Goal: Information Seeking & Learning: Learn about a topic

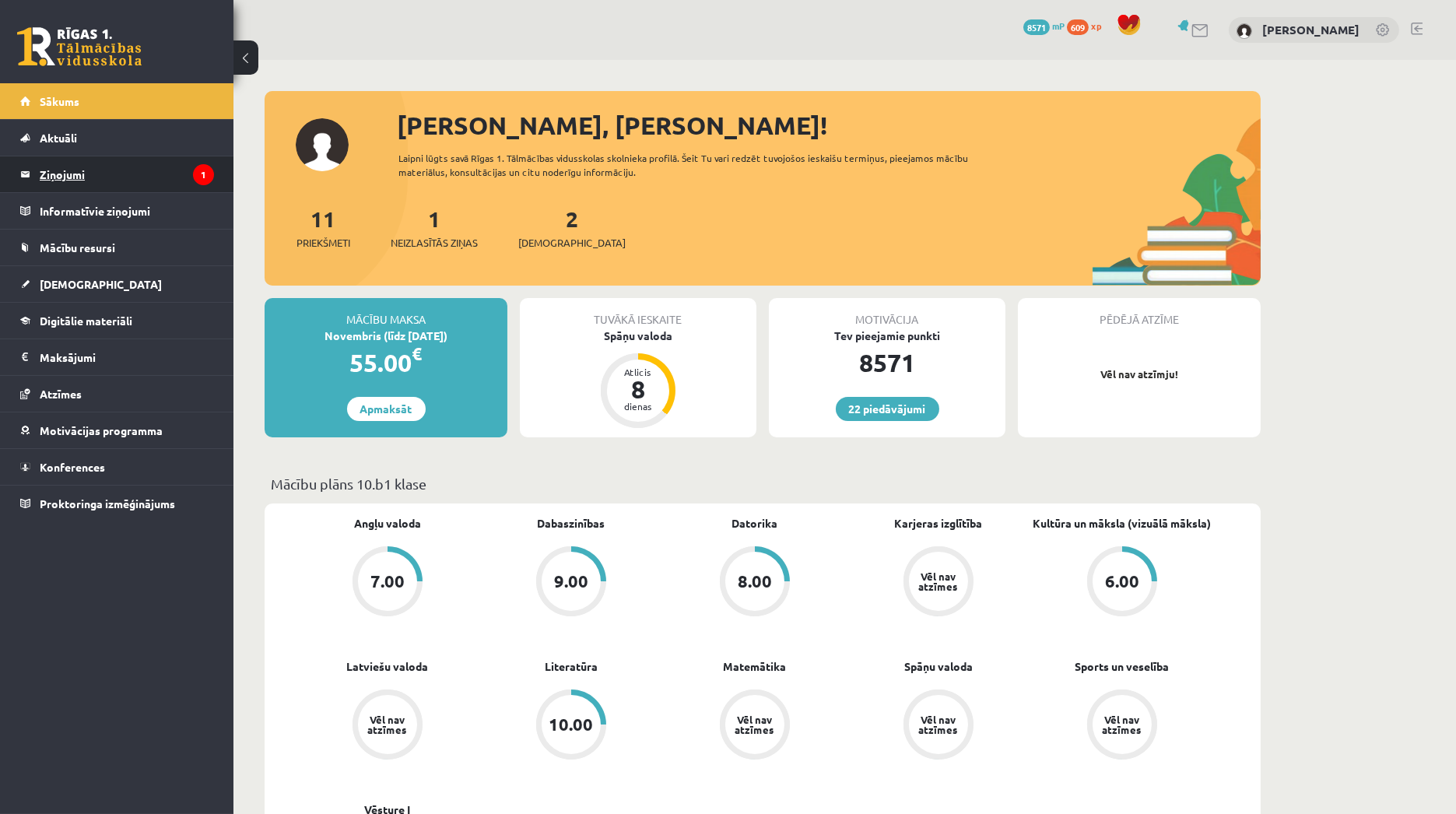
click at [140, 179] on legend "Ziņojumi 1" at bounding box center [127, 174] width 174 height 36
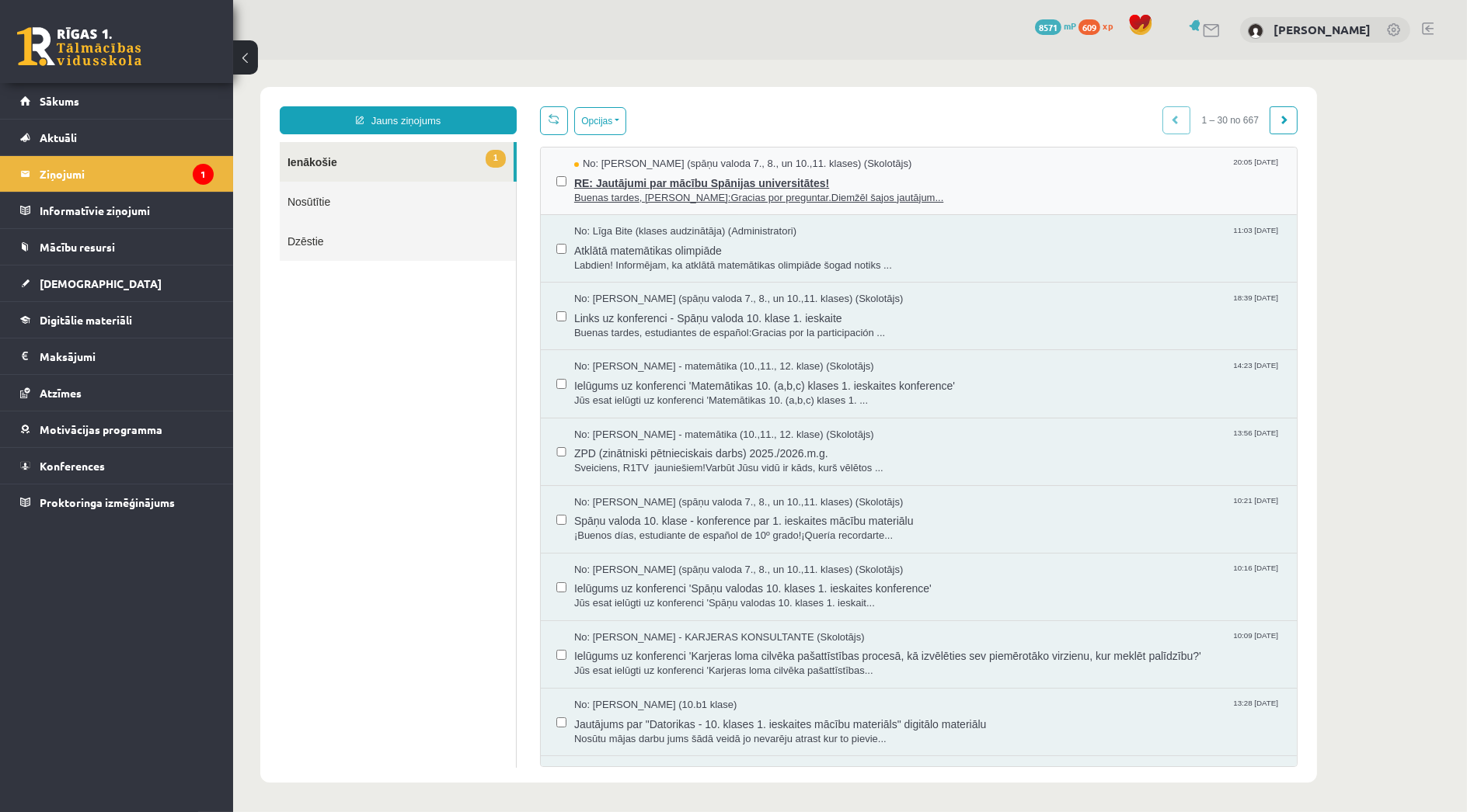
click at [600, 184] on span "RE: Jautājumi par mācību Spānijas universitātes!" at bounding box center [927, 182] width 707 height 20
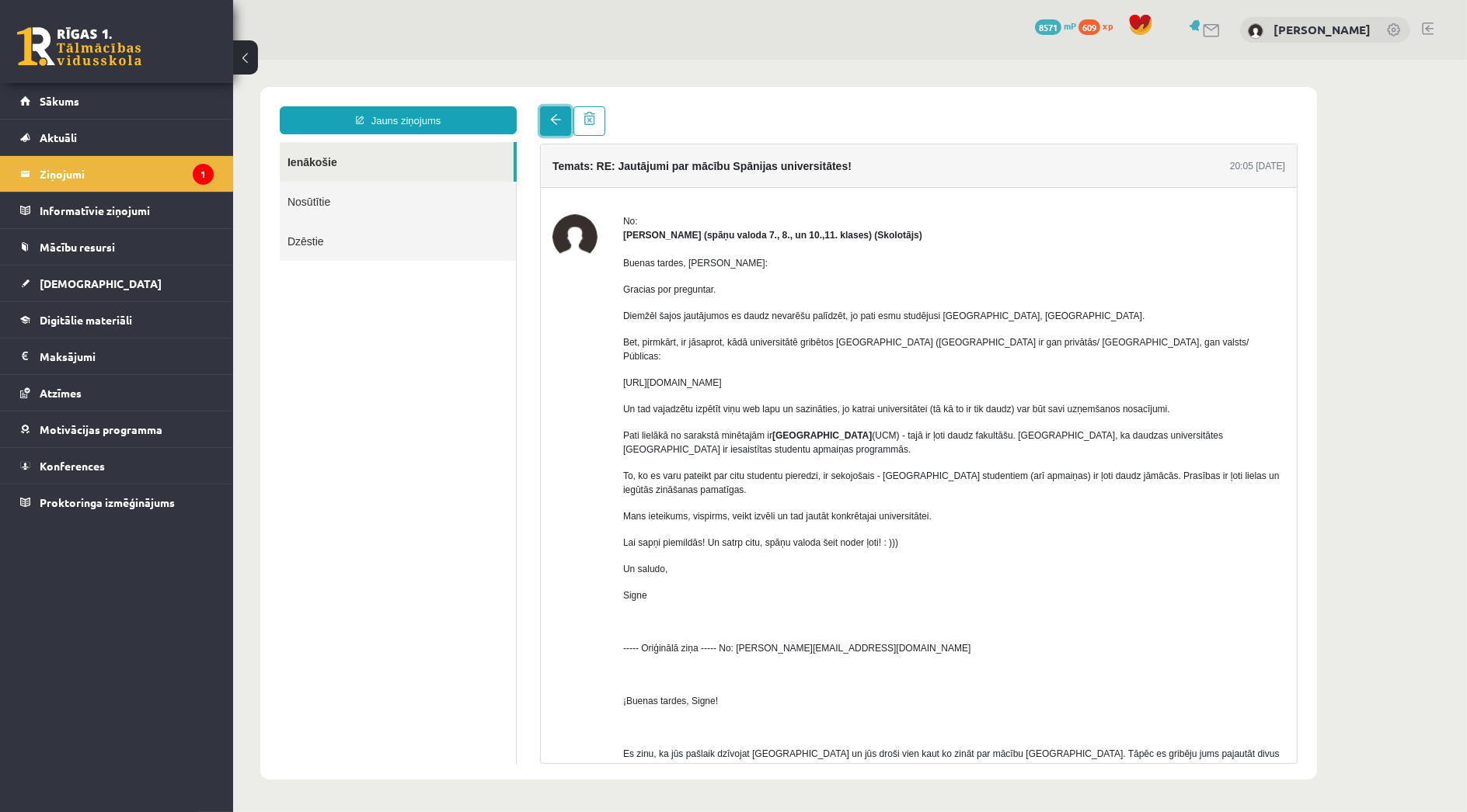
click at [559, 118] on span at bounding box center [554, 119] width 11 height 11
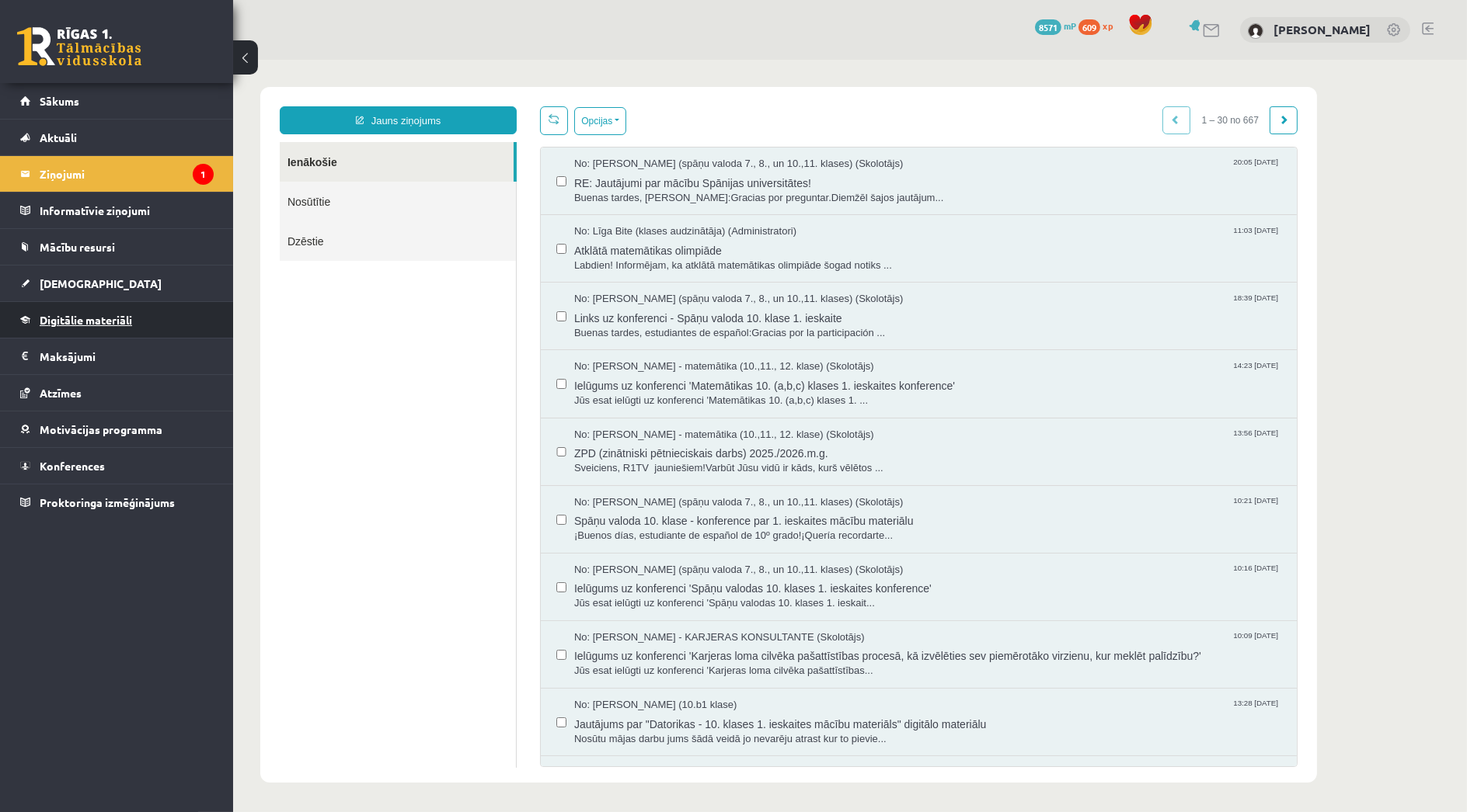
click at [166, 324] on link "Digitālie materiāli" at bounding box center [117, 319] width 194 height 36
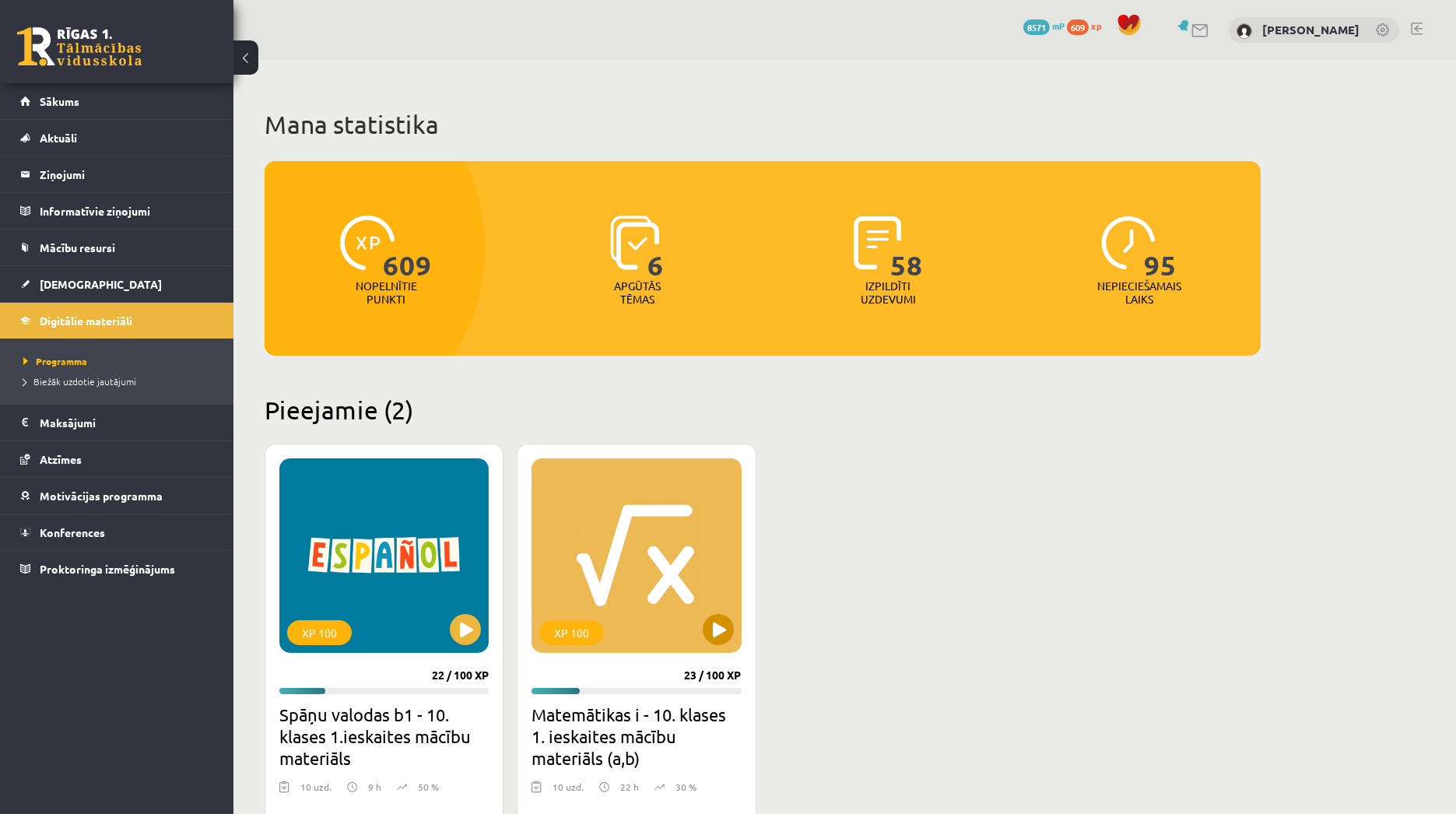
scroll to position [260, 0]
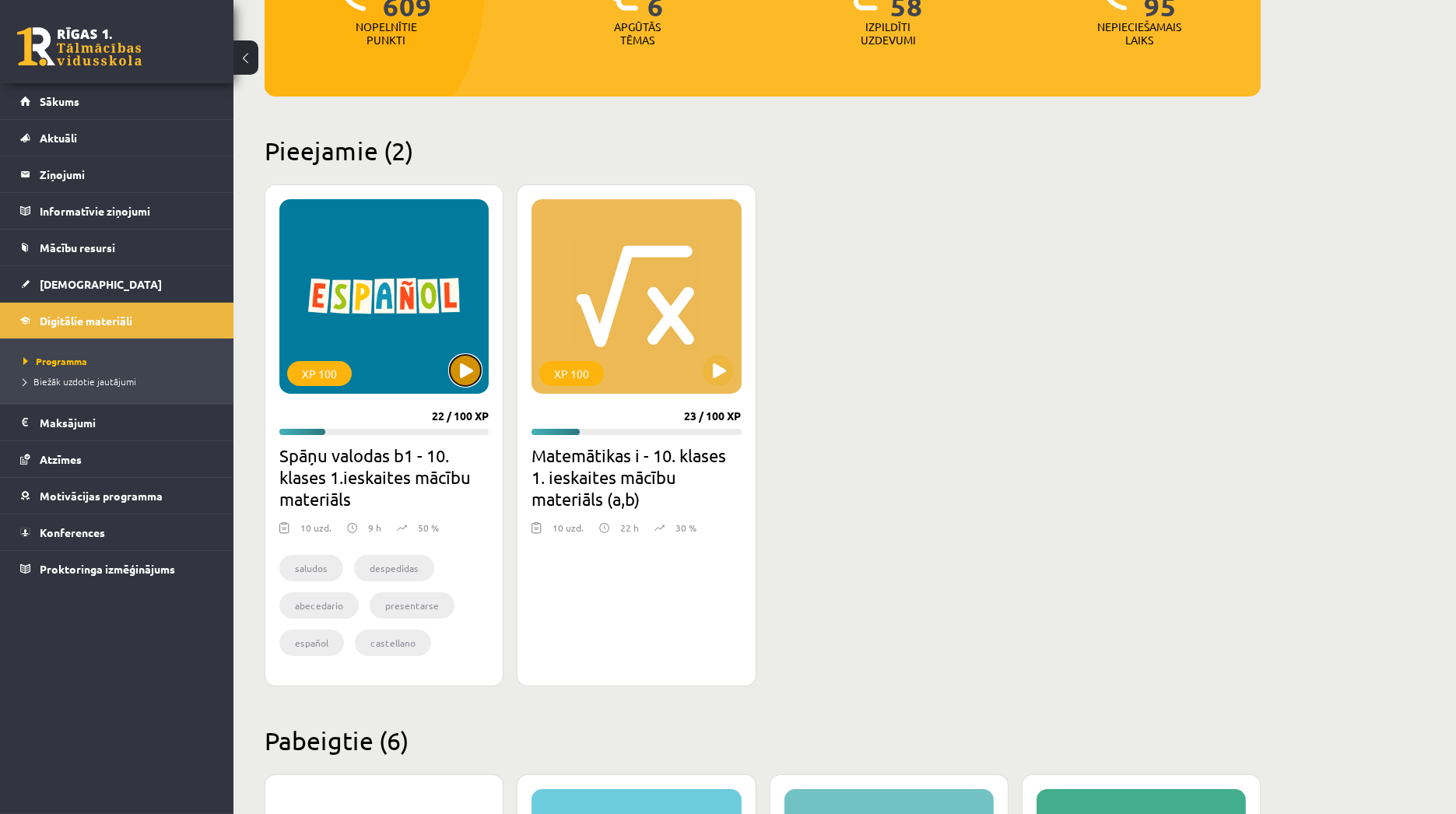
click at [467, 372] on button at bounding box center [465, 370] width 31 height 31
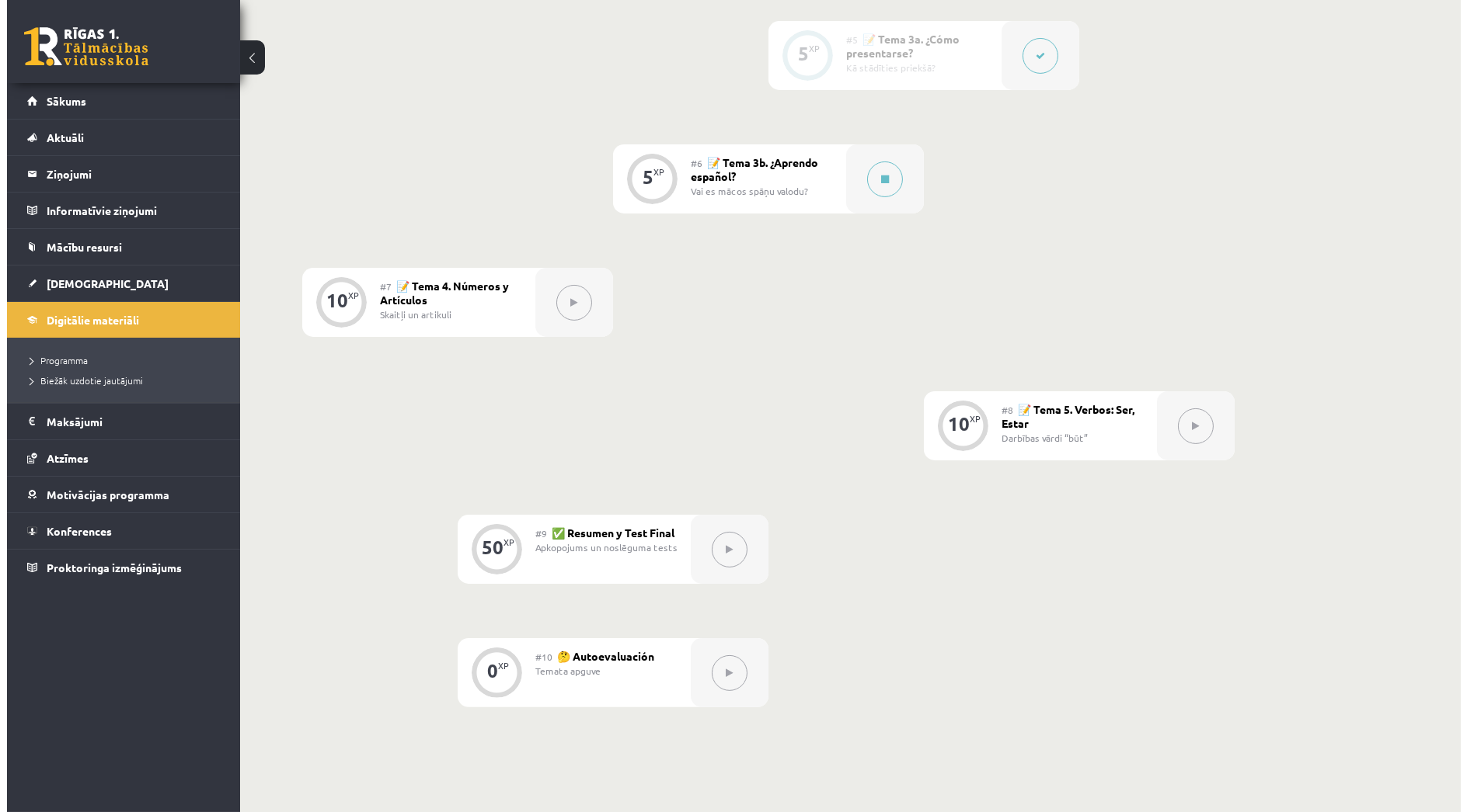
scroll to position [942, 0]
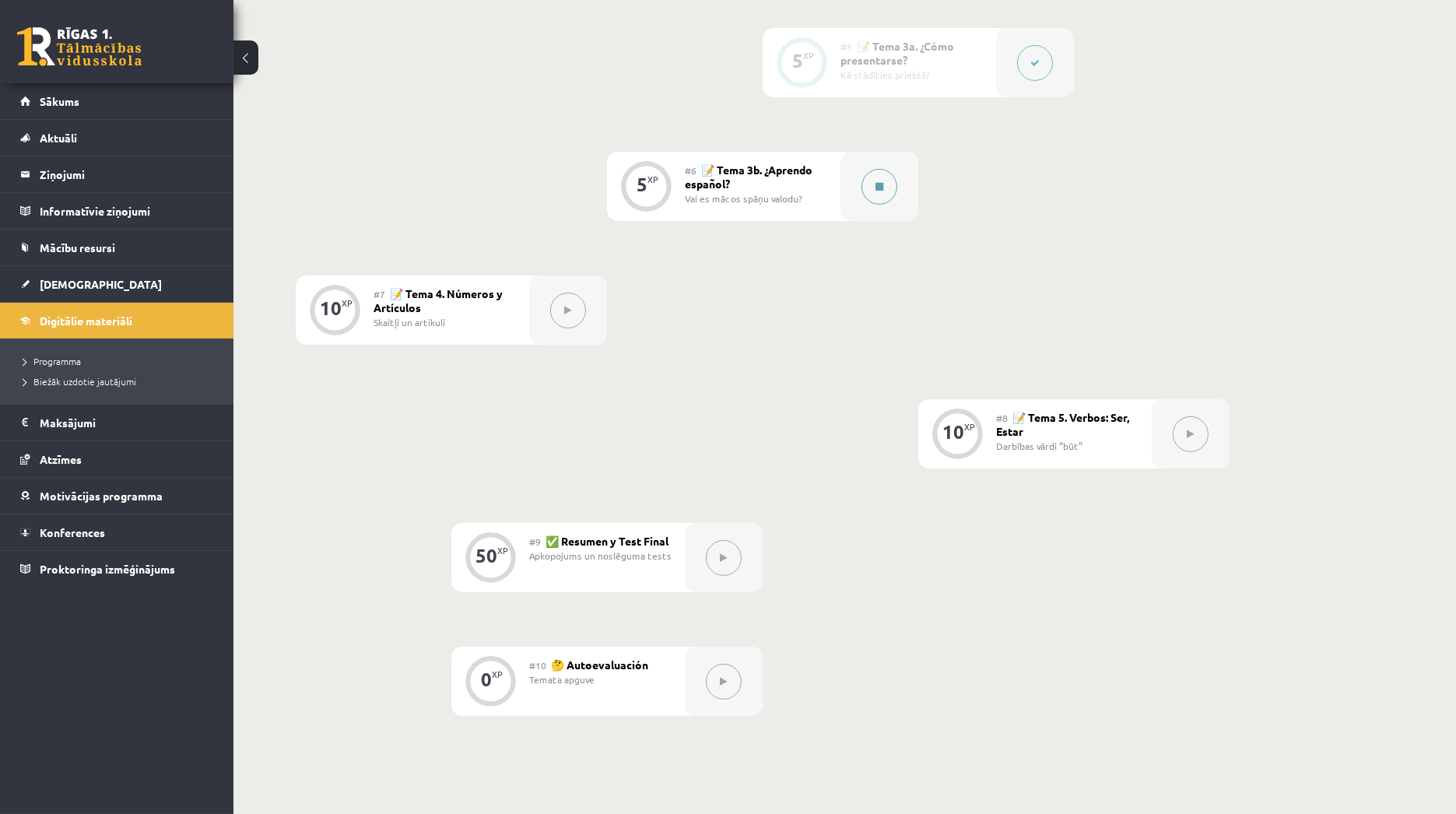
click at [883, 188] on icon at bounding box center [879, 186] width 8 height 9
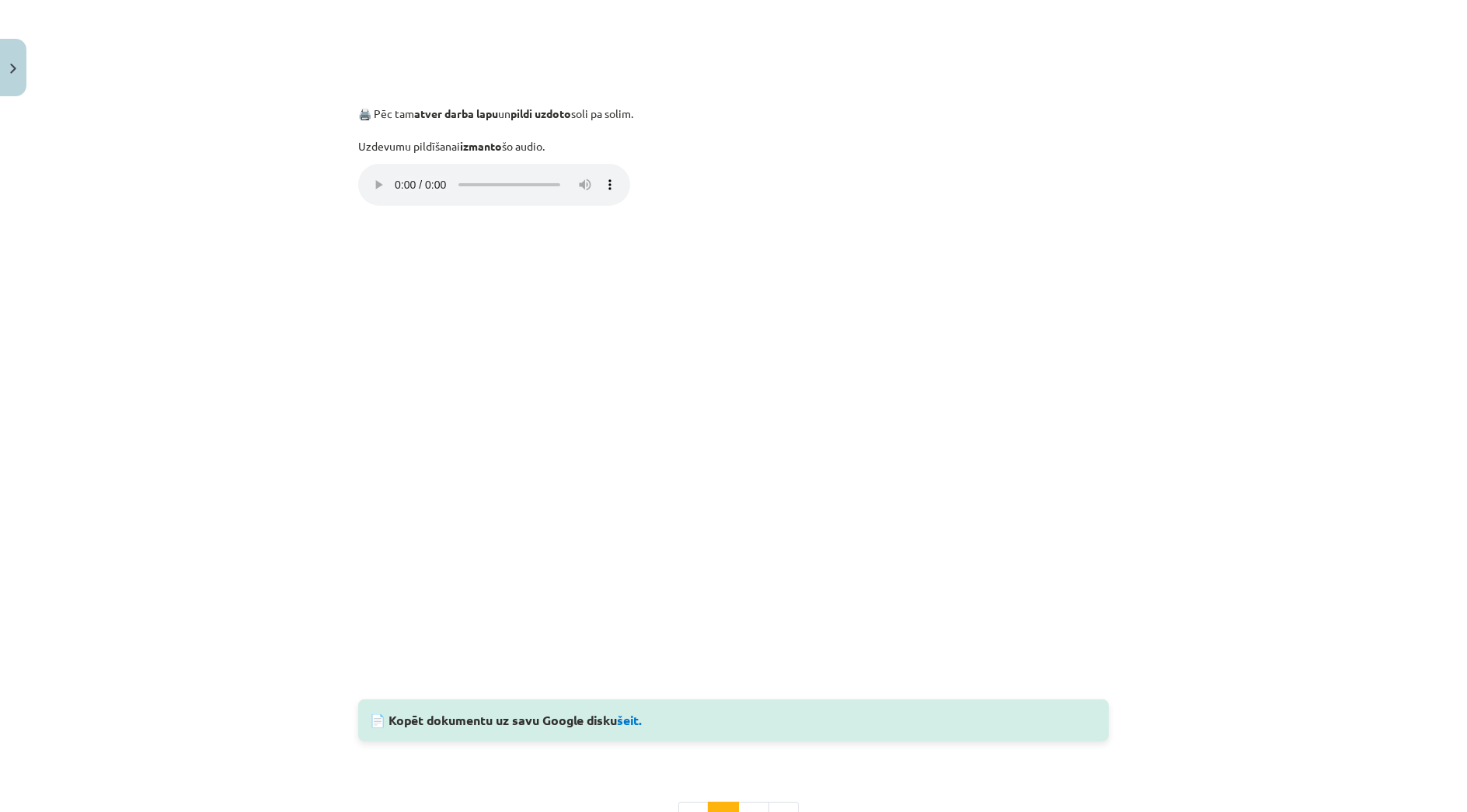
scroll to position [714, 0]
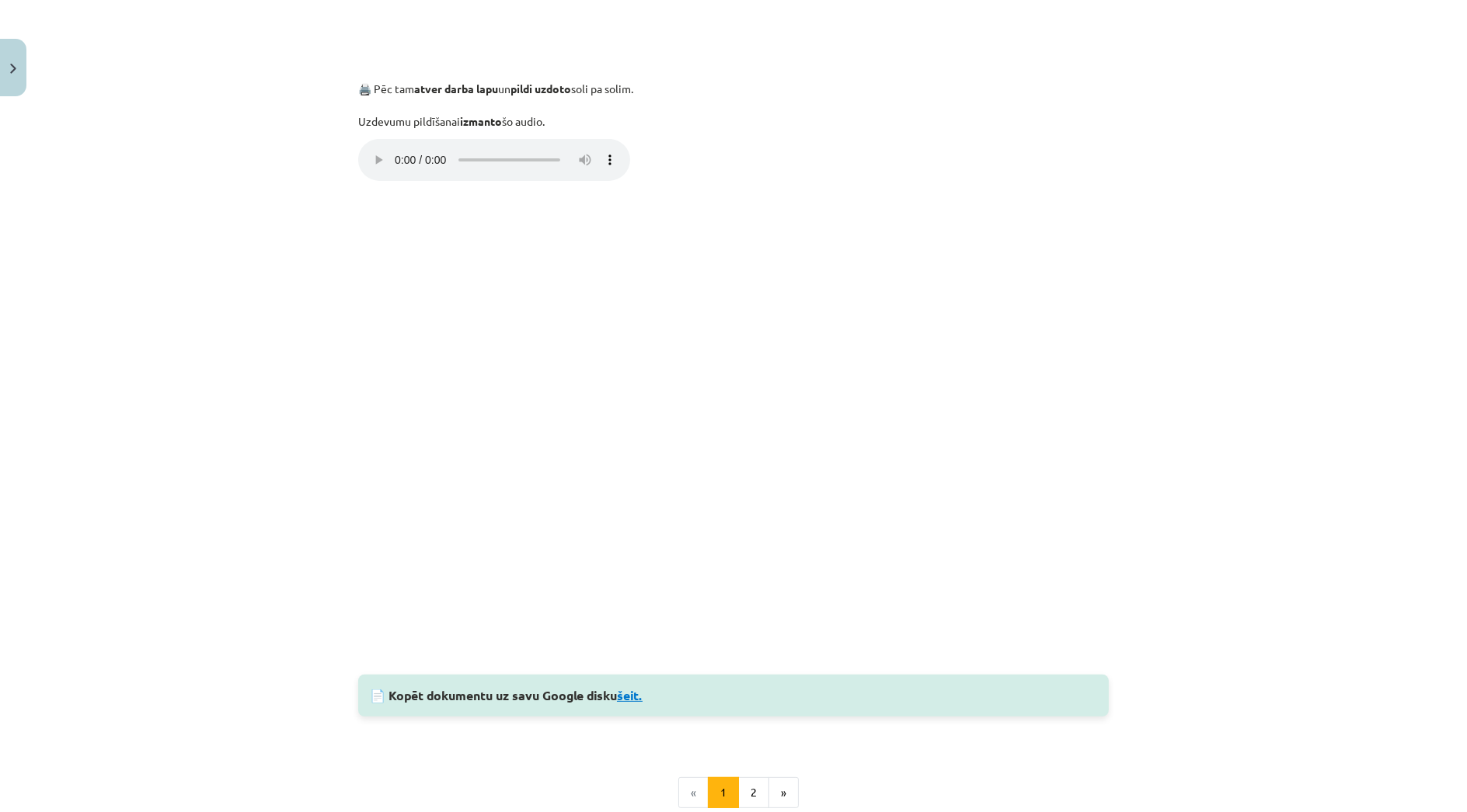
click at [623, 696] on link "šeit." at bounding box center [630, 695] width 26 height 16
click at [752, 783] on button "2" at bounding box center [753, 792] width 31 height 31
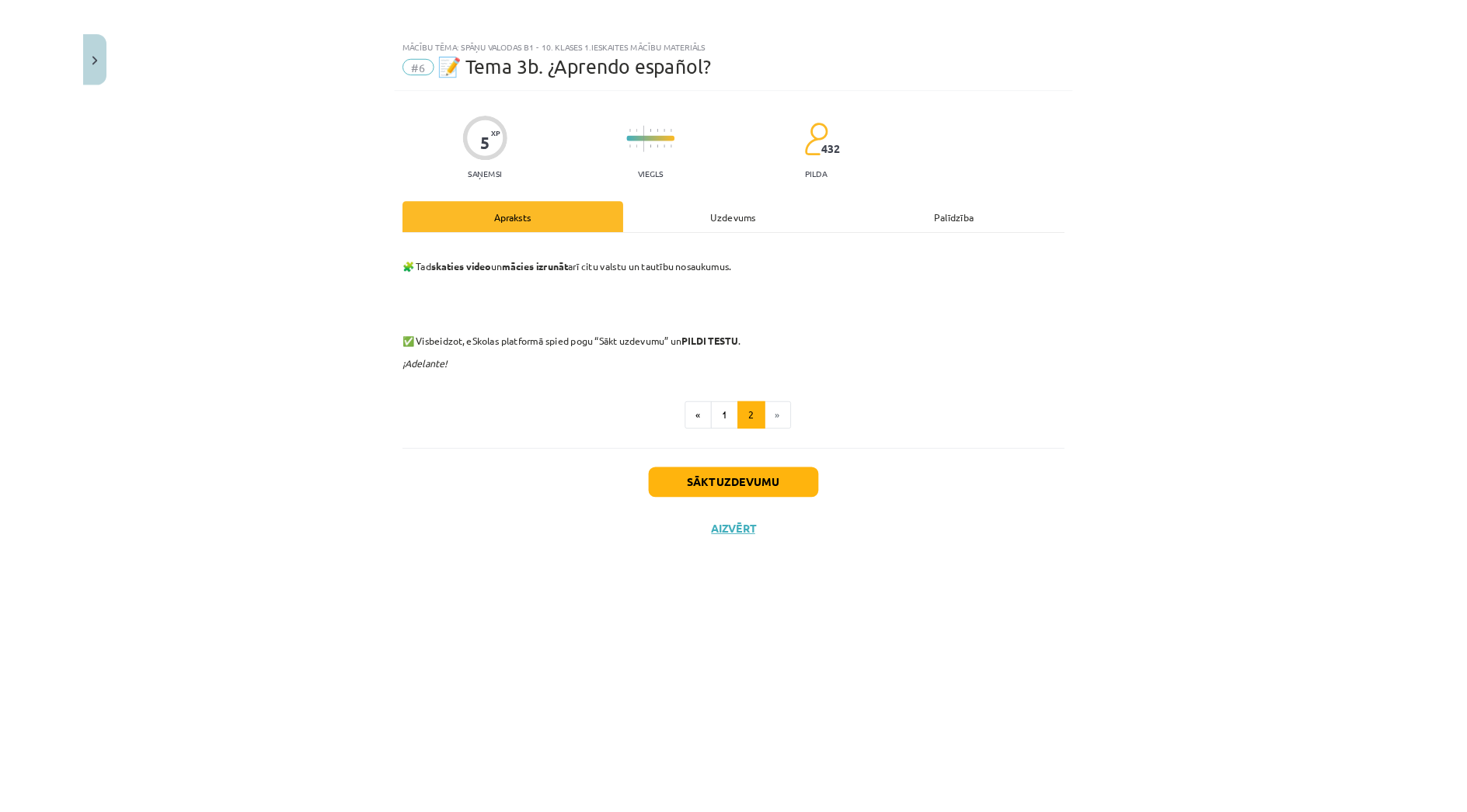
scroll to position [942, 0]
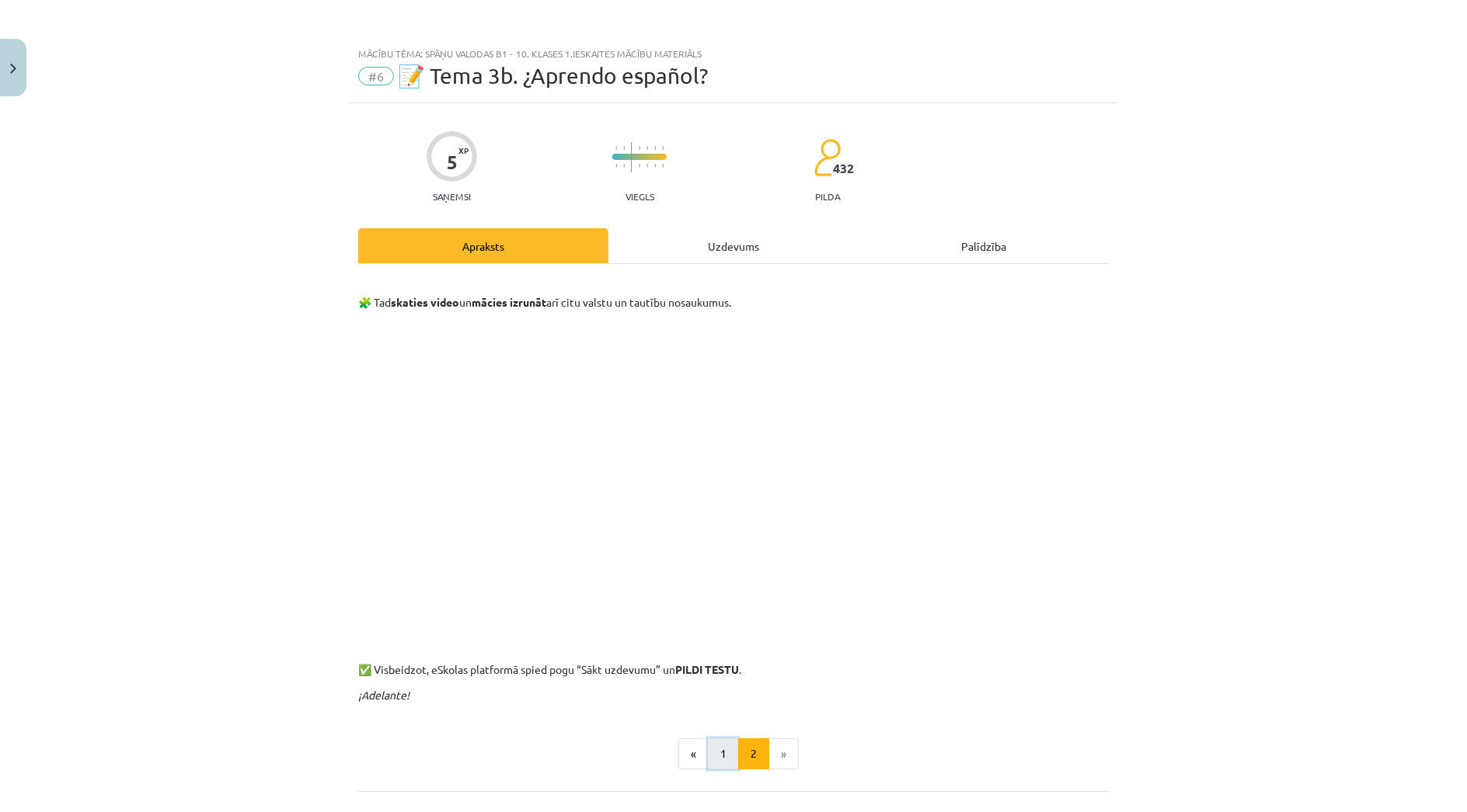
click at [718, 757] on button "1" at bounding box center [722, 754] width 31 height 31
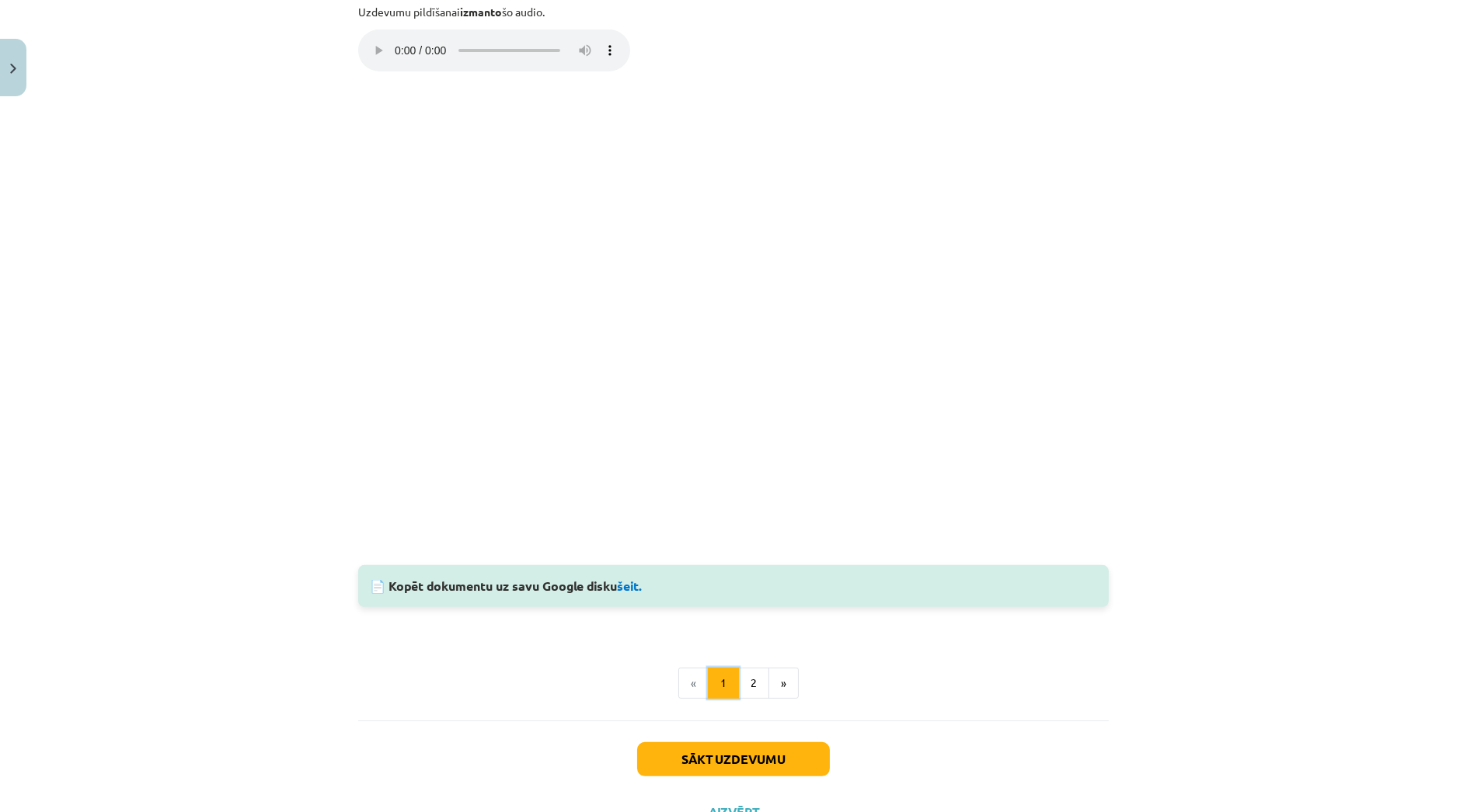
scroll to position [825, 0]
click at [745, 681] on button "2" at bounding box center [753, 682] width 31 height 31
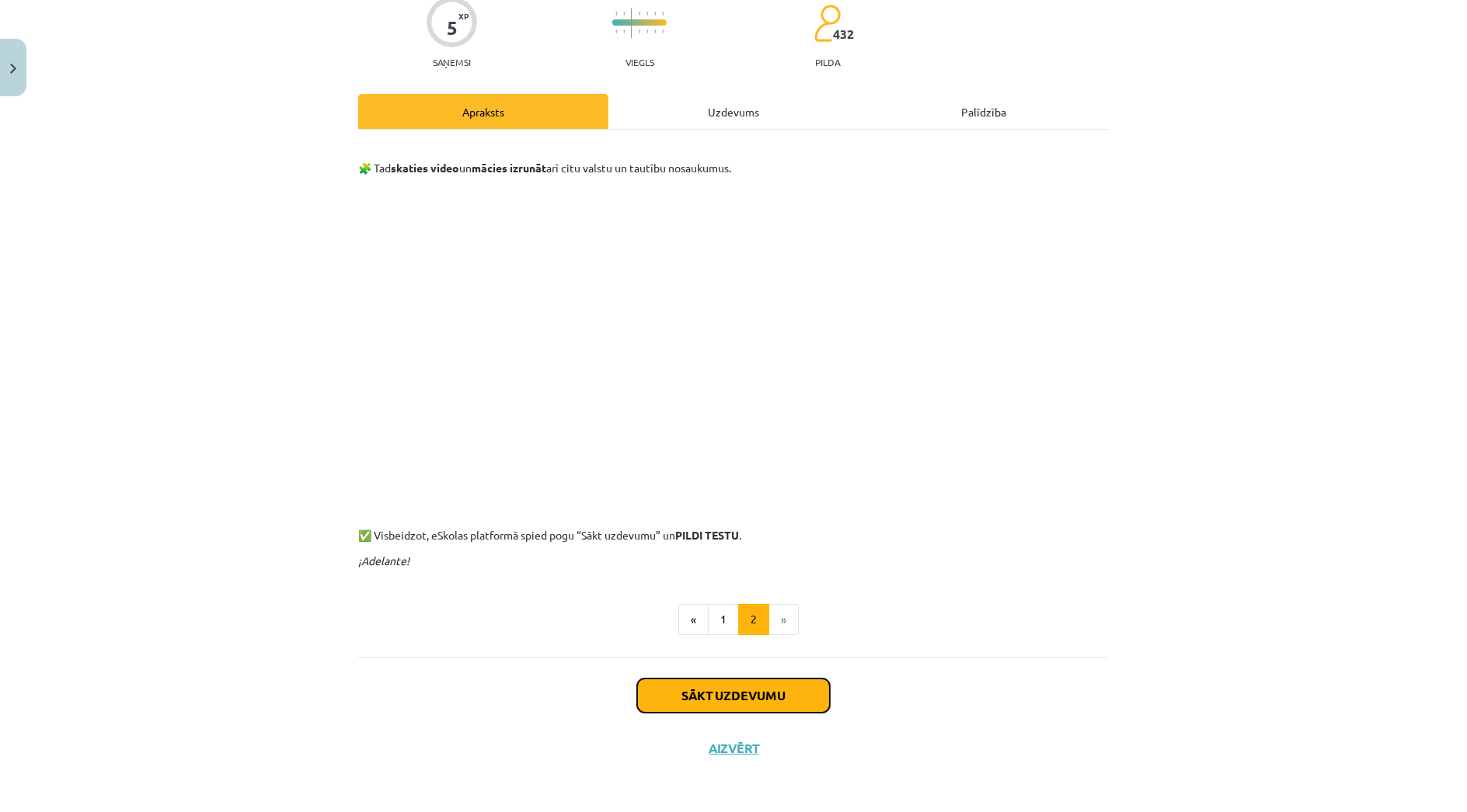
click at [719, 702] on button "Sākt uzdevumu" at bounding box center [733, 695] width 193 height 35
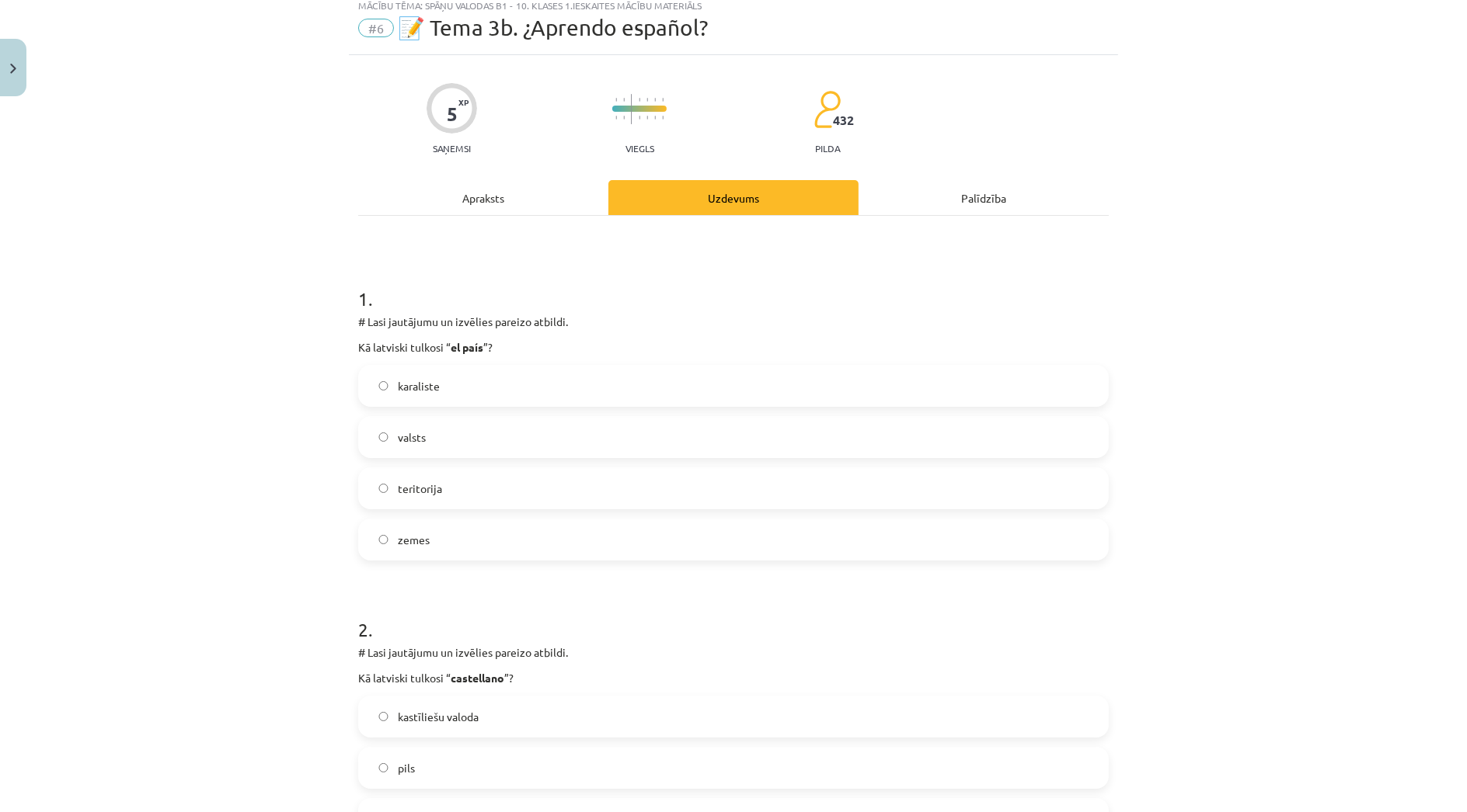
scroll to position [38, 0]
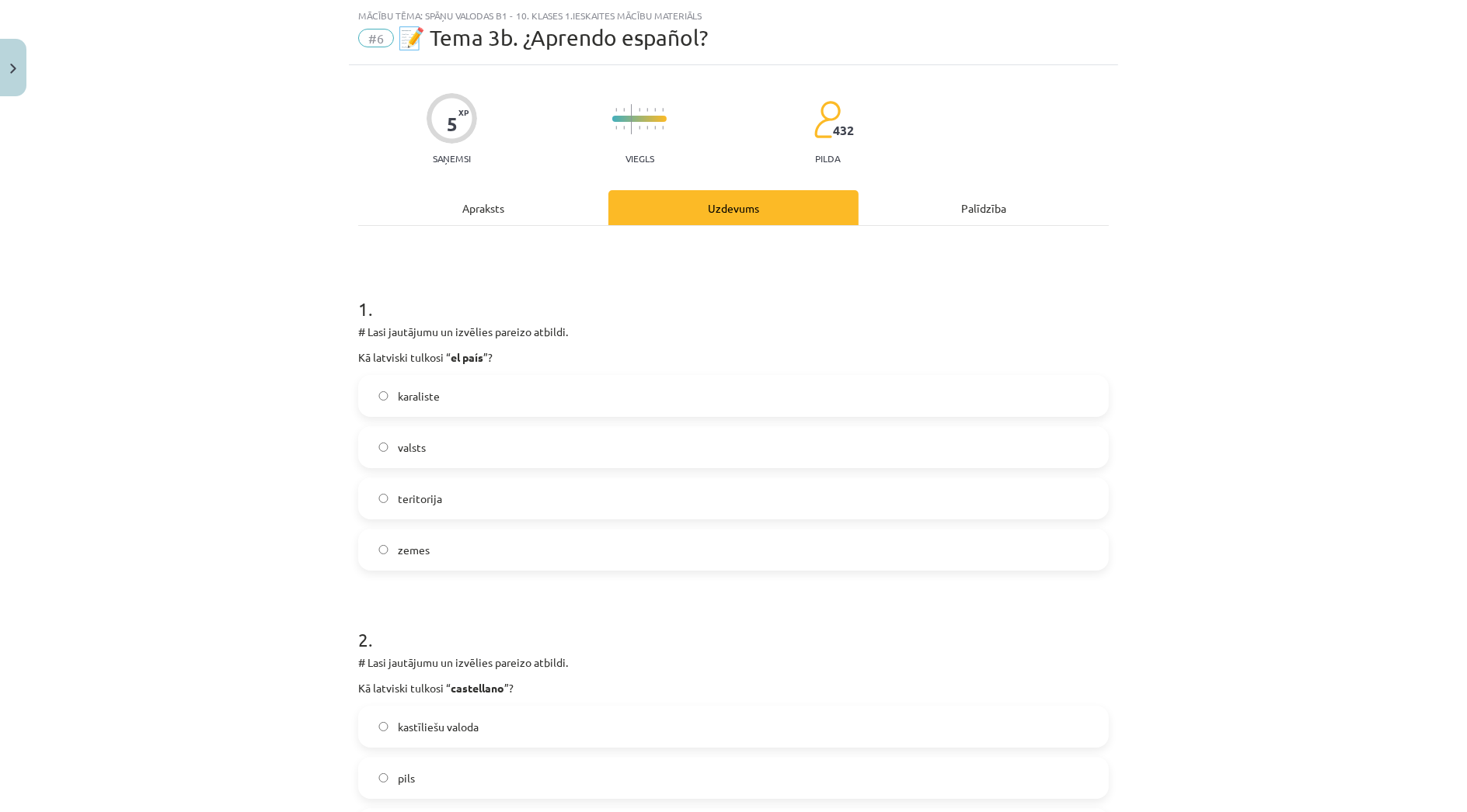
click at [729, 451] on label "valsts" at bounding box center [733, 447] width 747 height 39
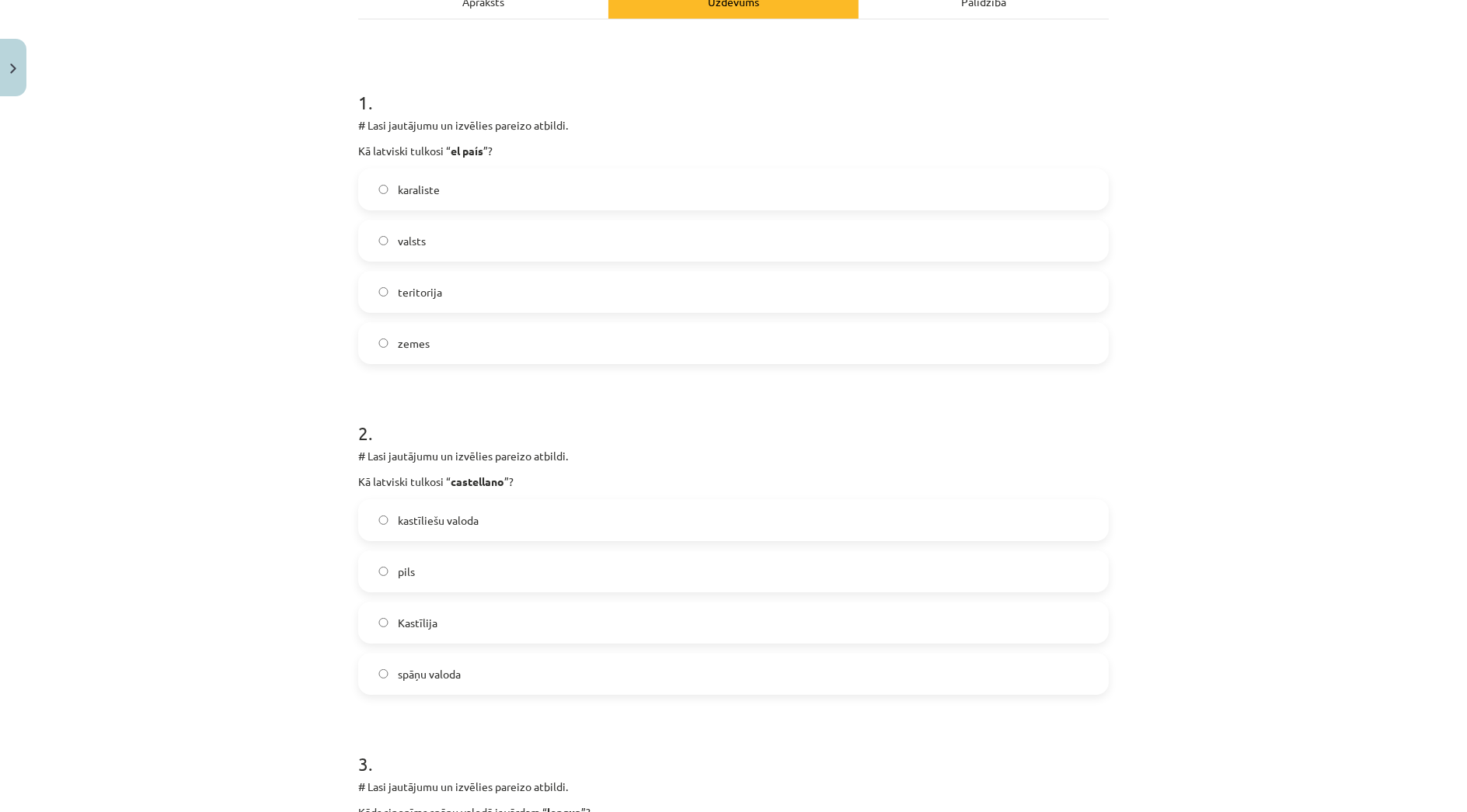
scroll to position [297, 0]
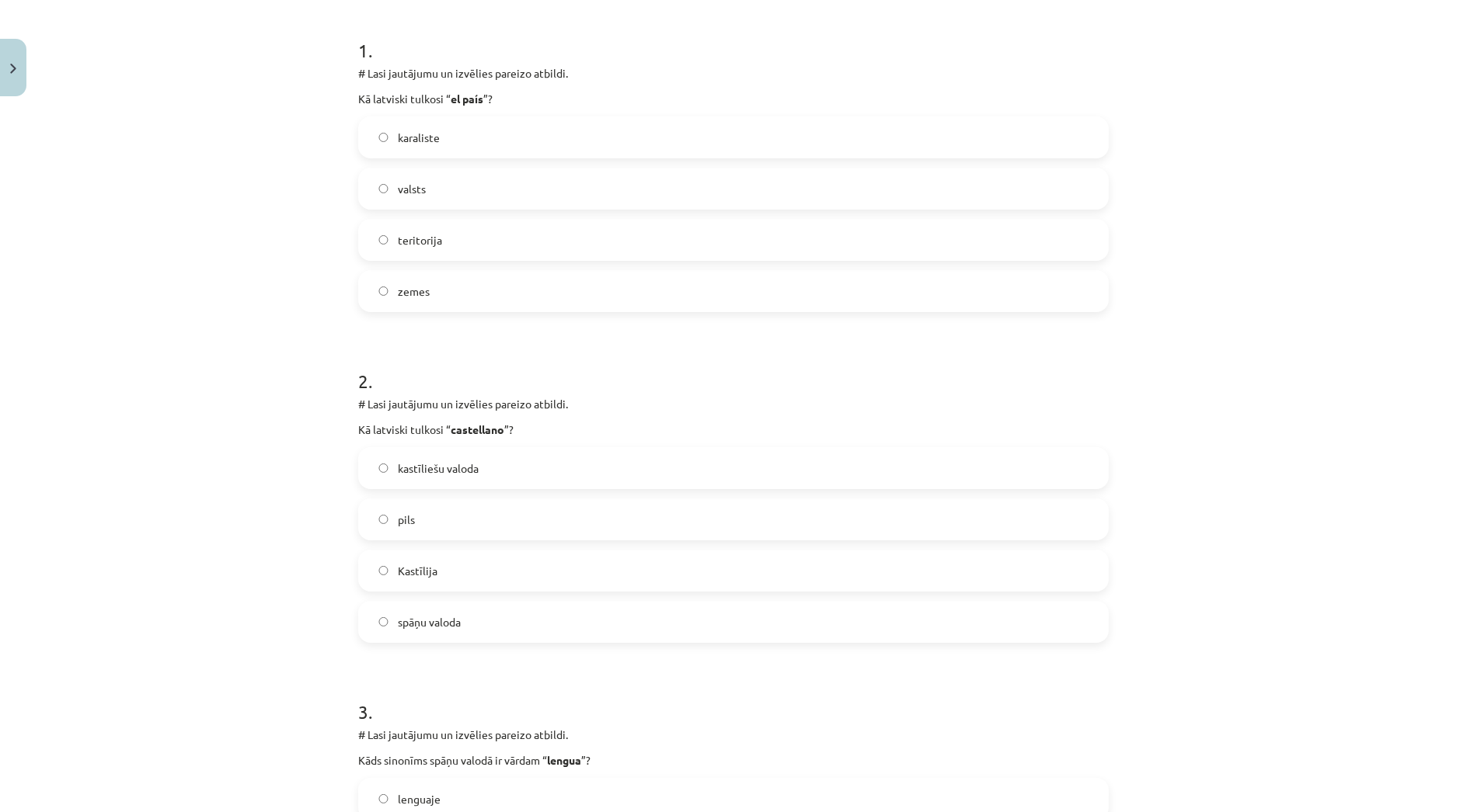
click at [613, 469] on label "kastīliešu valoda" at bounding box center [733, 468] width 747 height 39
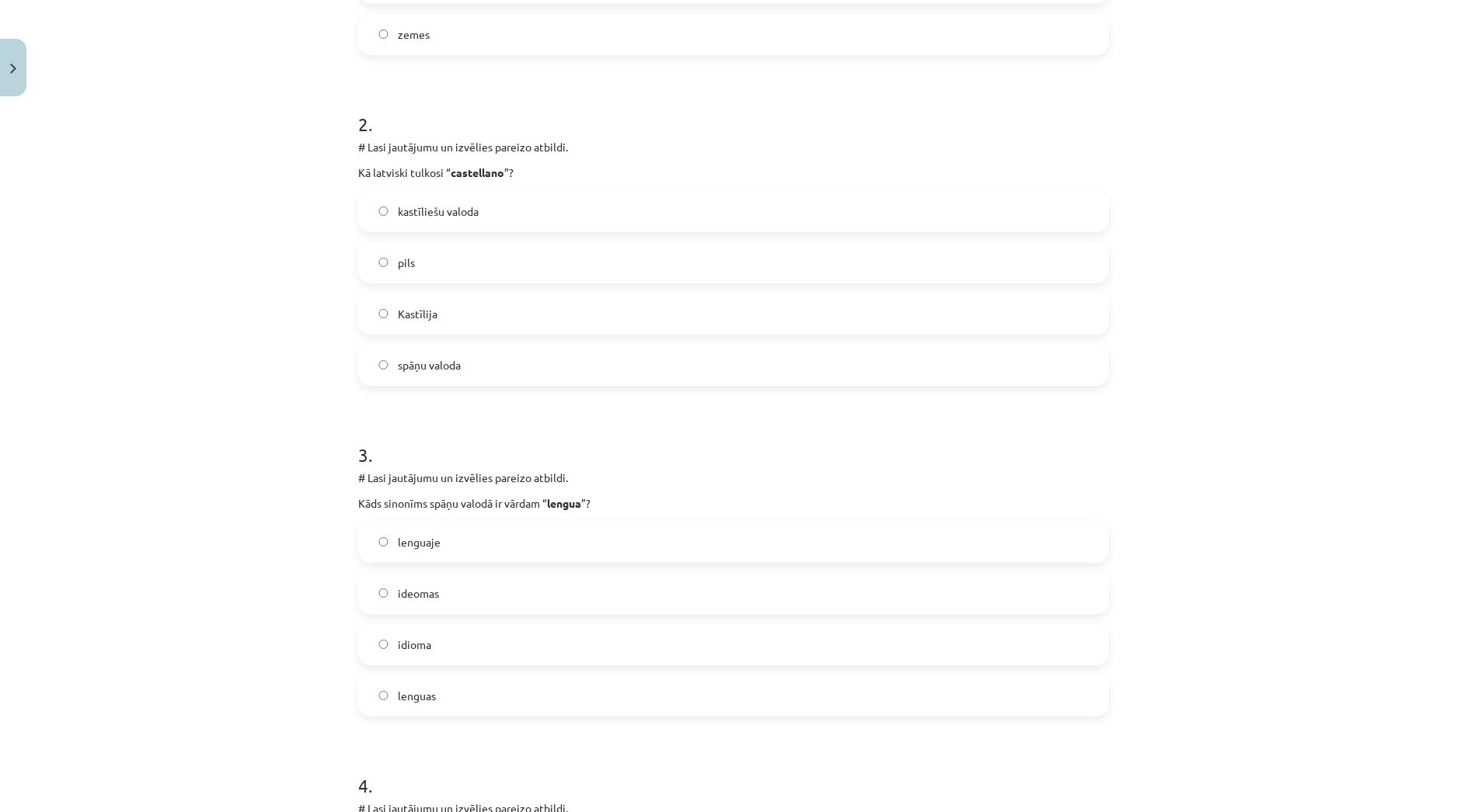
scroll to position [556, 0]
click at [455, 649] on label "idioma" at bounding box center [733, 642] width 747 height 39
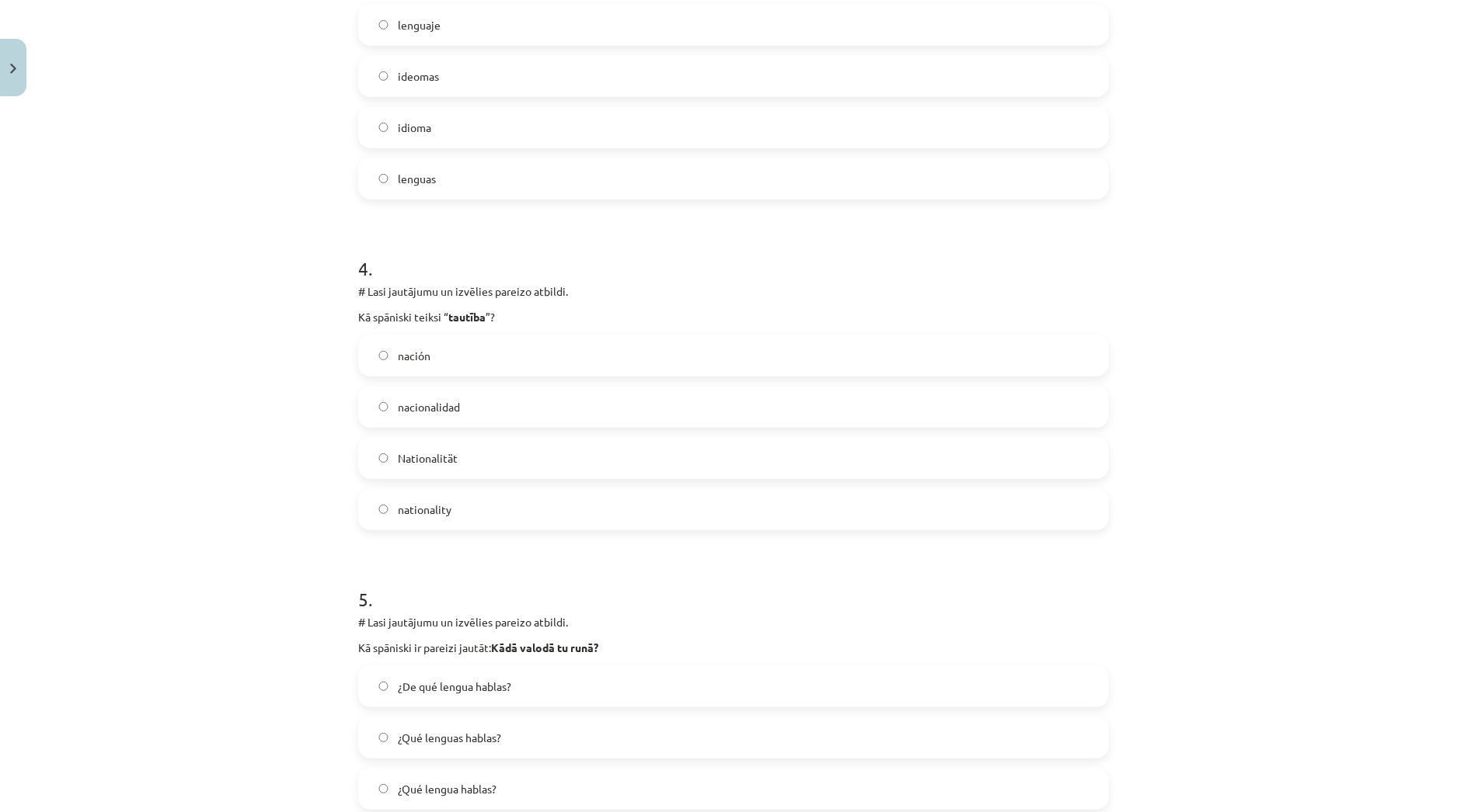
scroll to position [1073, 0]
click at [619, 406] on label "nacionalidad" at bounding box center [733, 405] width 747 height 39
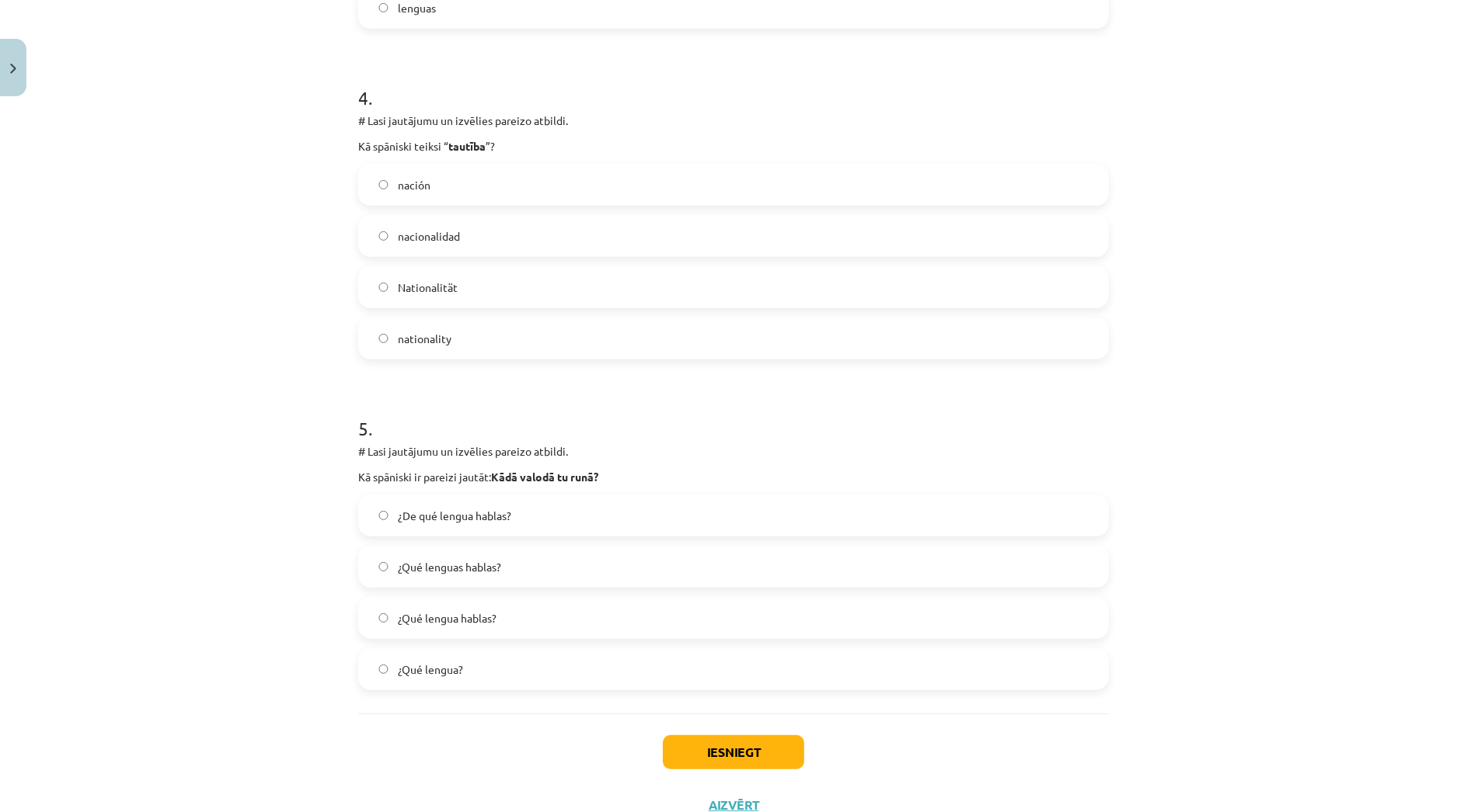
scroll to position [1246, 0]
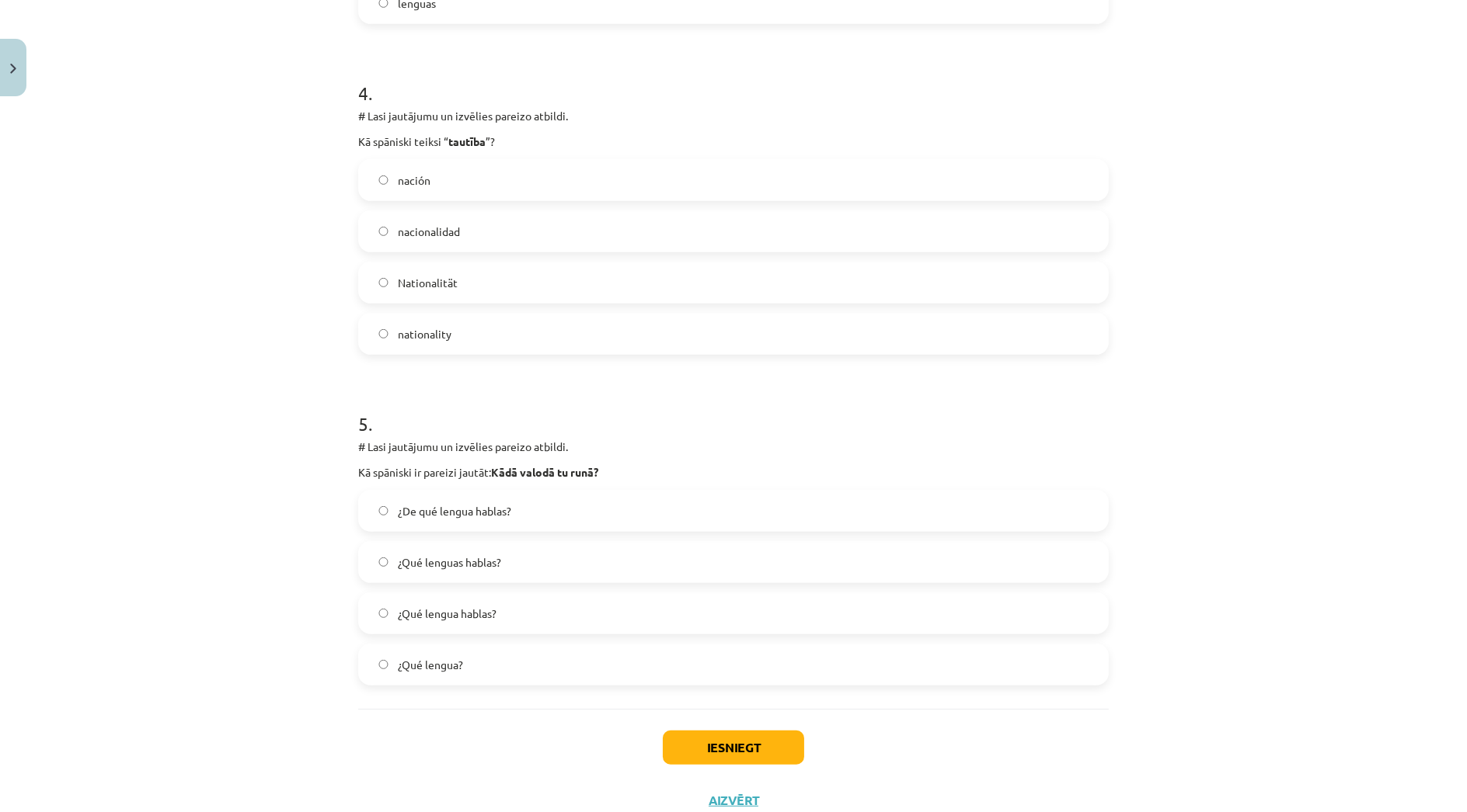
click at [483, 510] on span "¿De qué lengua hablas?" at bounding box center [454, 511] width 114 height 16
click at [566, 569] on label "¿Qué lenguas hablas?" at bounding box center [733, 562] width 747 height 39
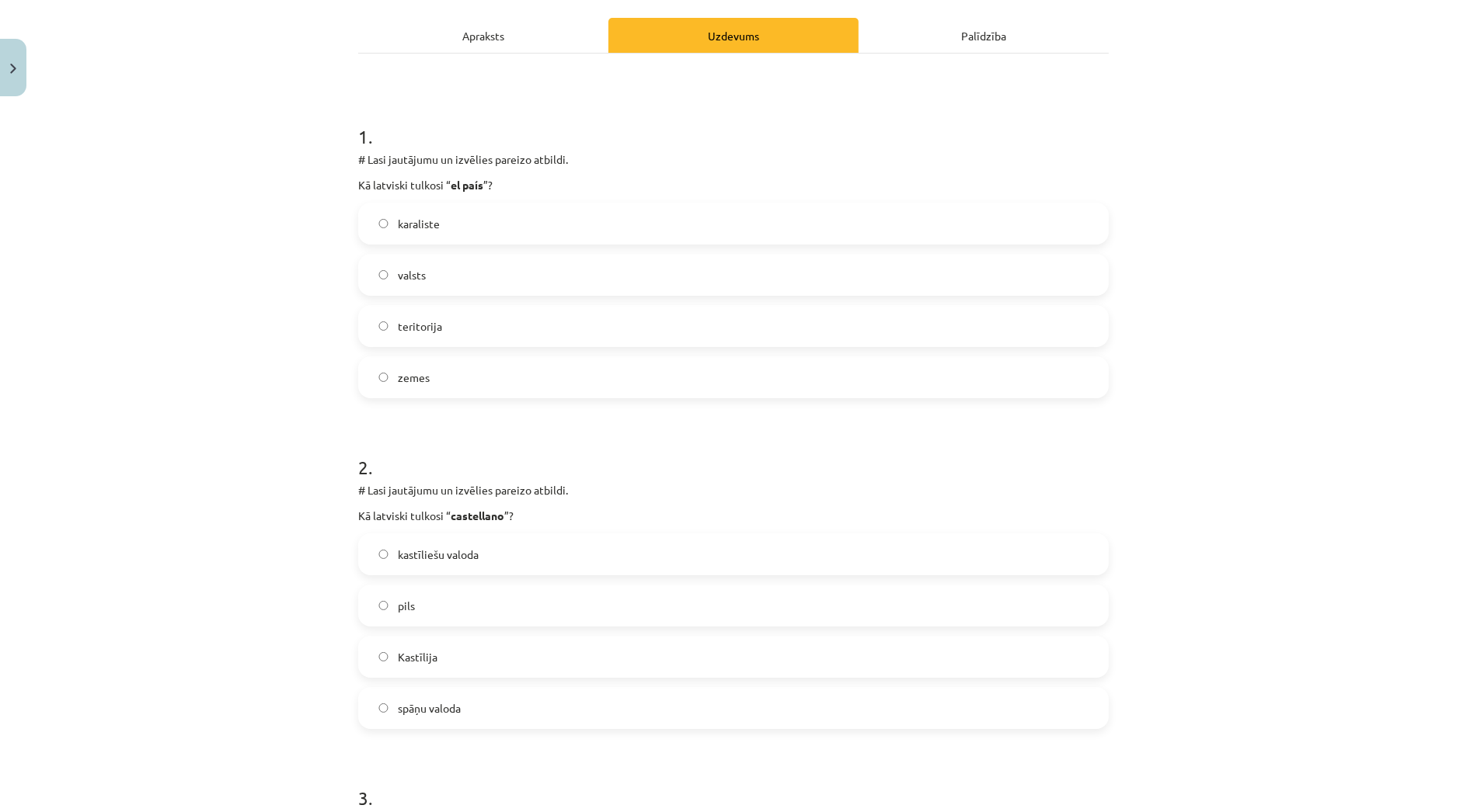
scroll to position [0, 0]
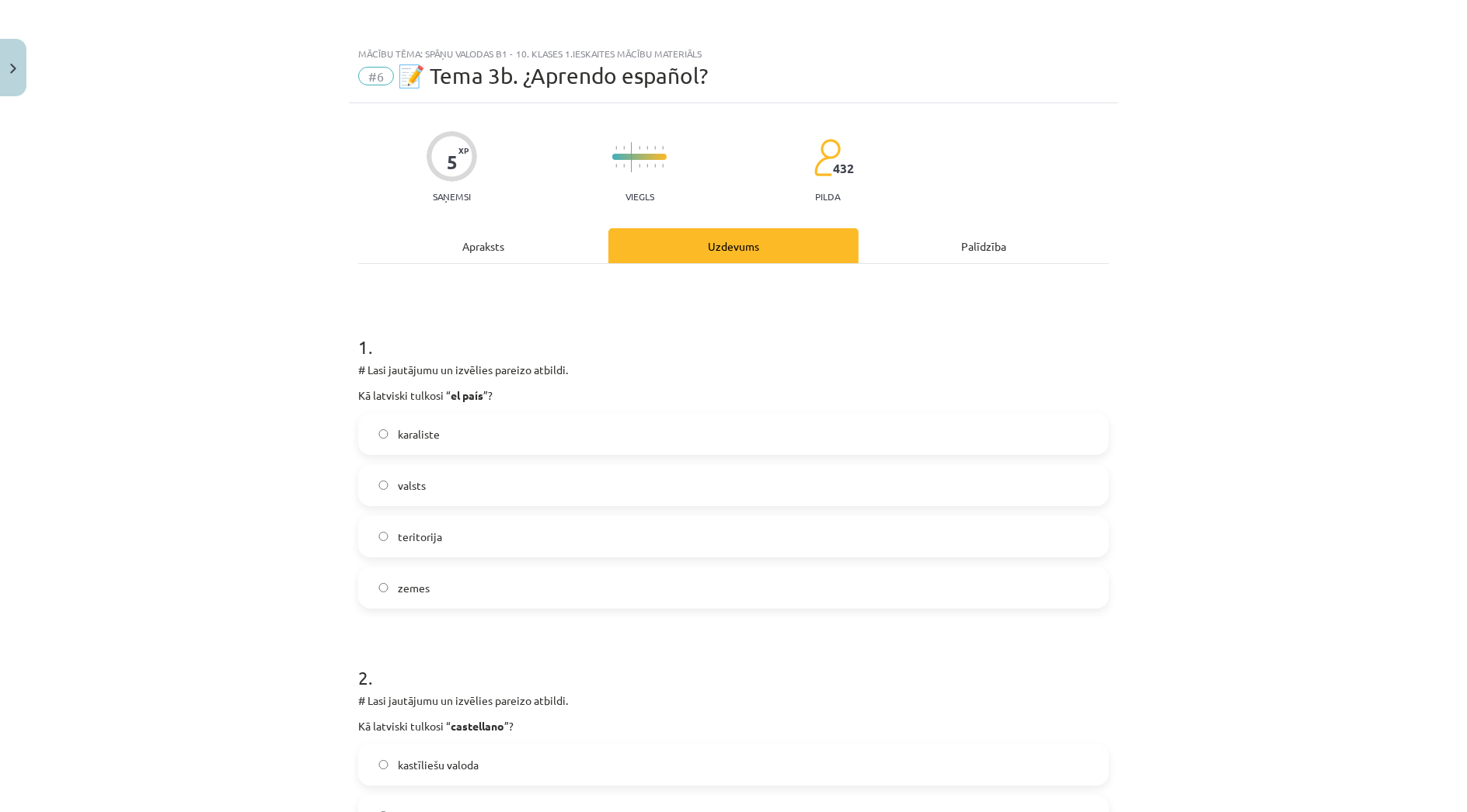
click at [470, 240] on div "Apraksts" at bounding box center [483, 245] width 250 height 35
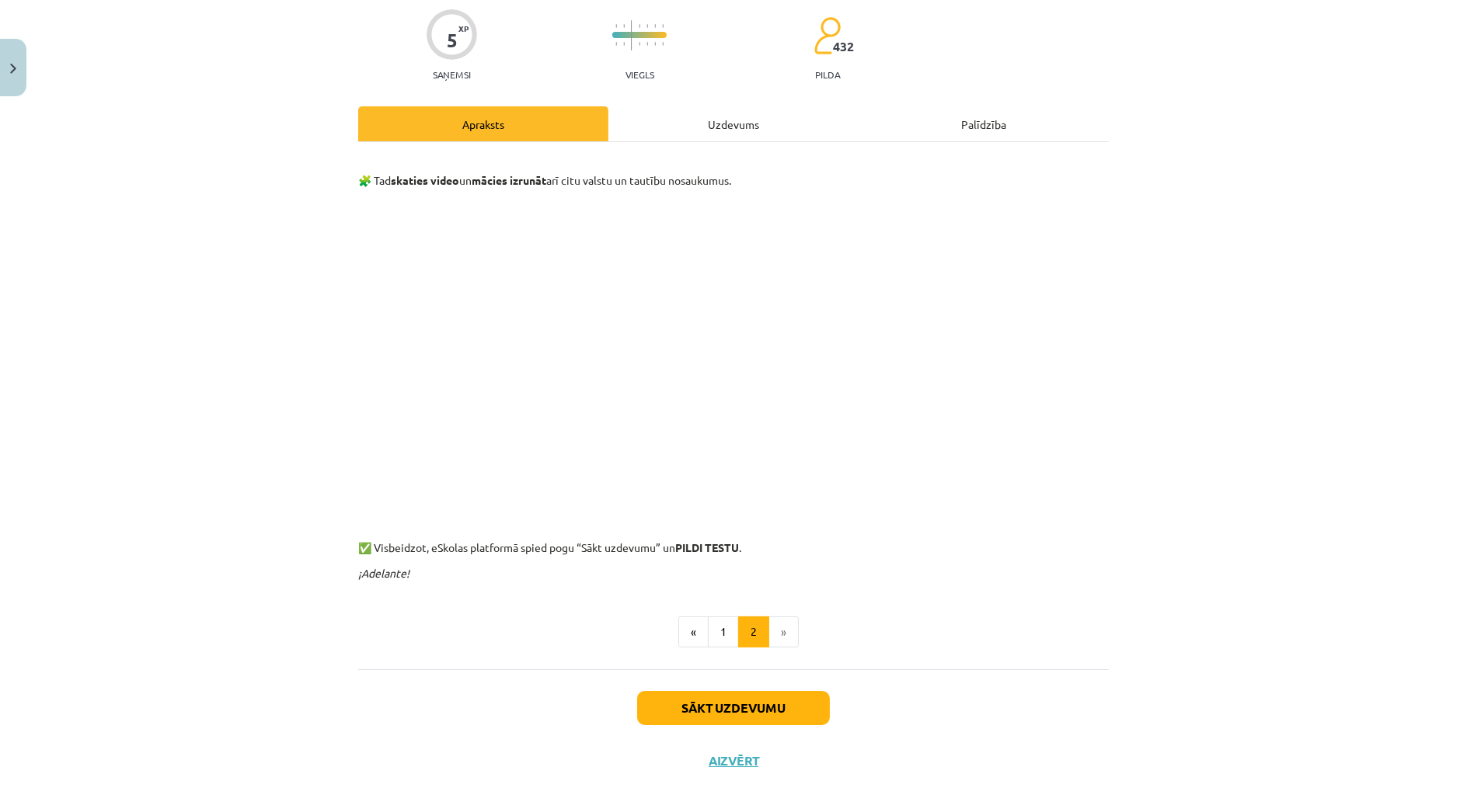
scroll to position [135, 0]
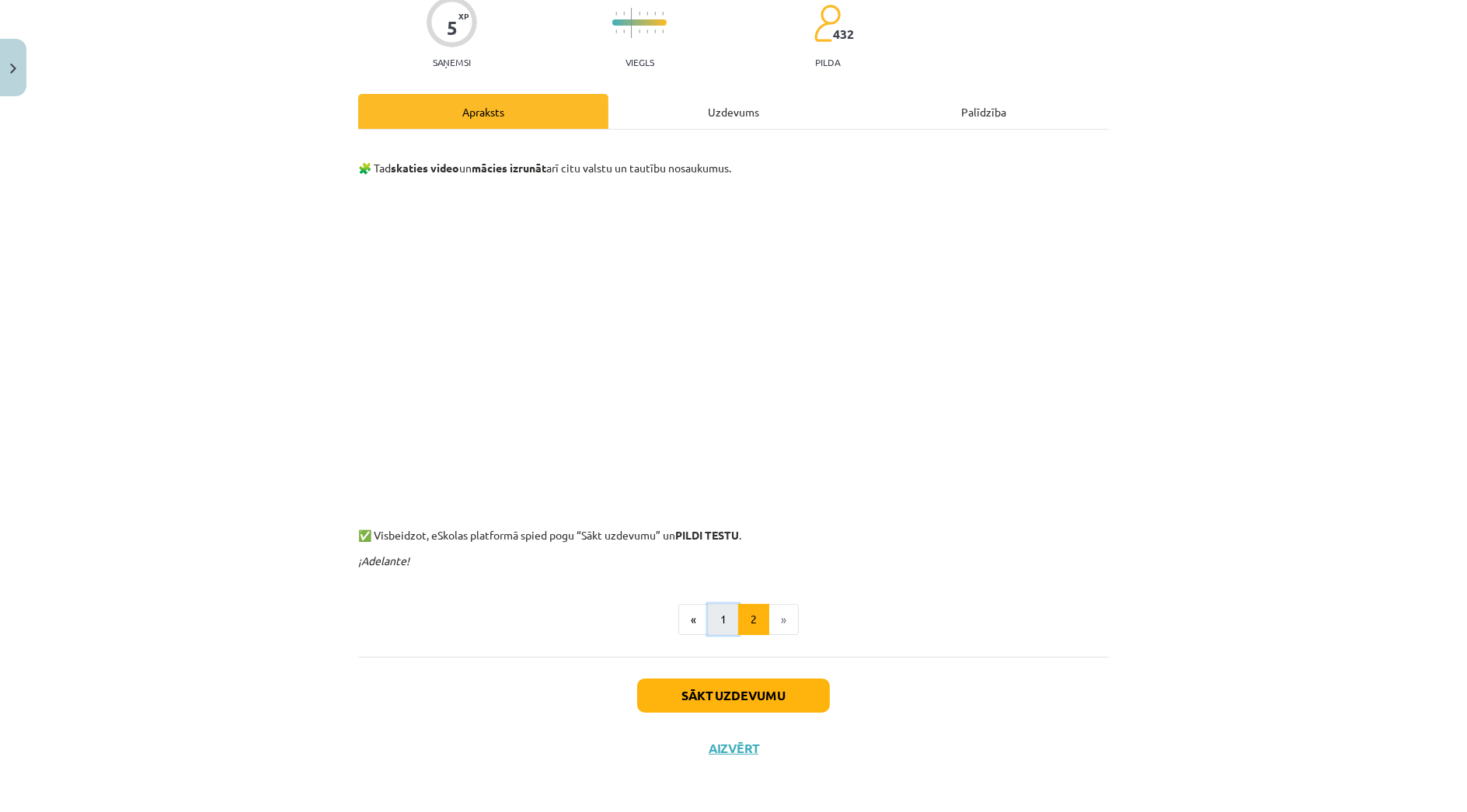
click at [717, 629] on button "1" at bounding box center [722, 619] width 31 height 31
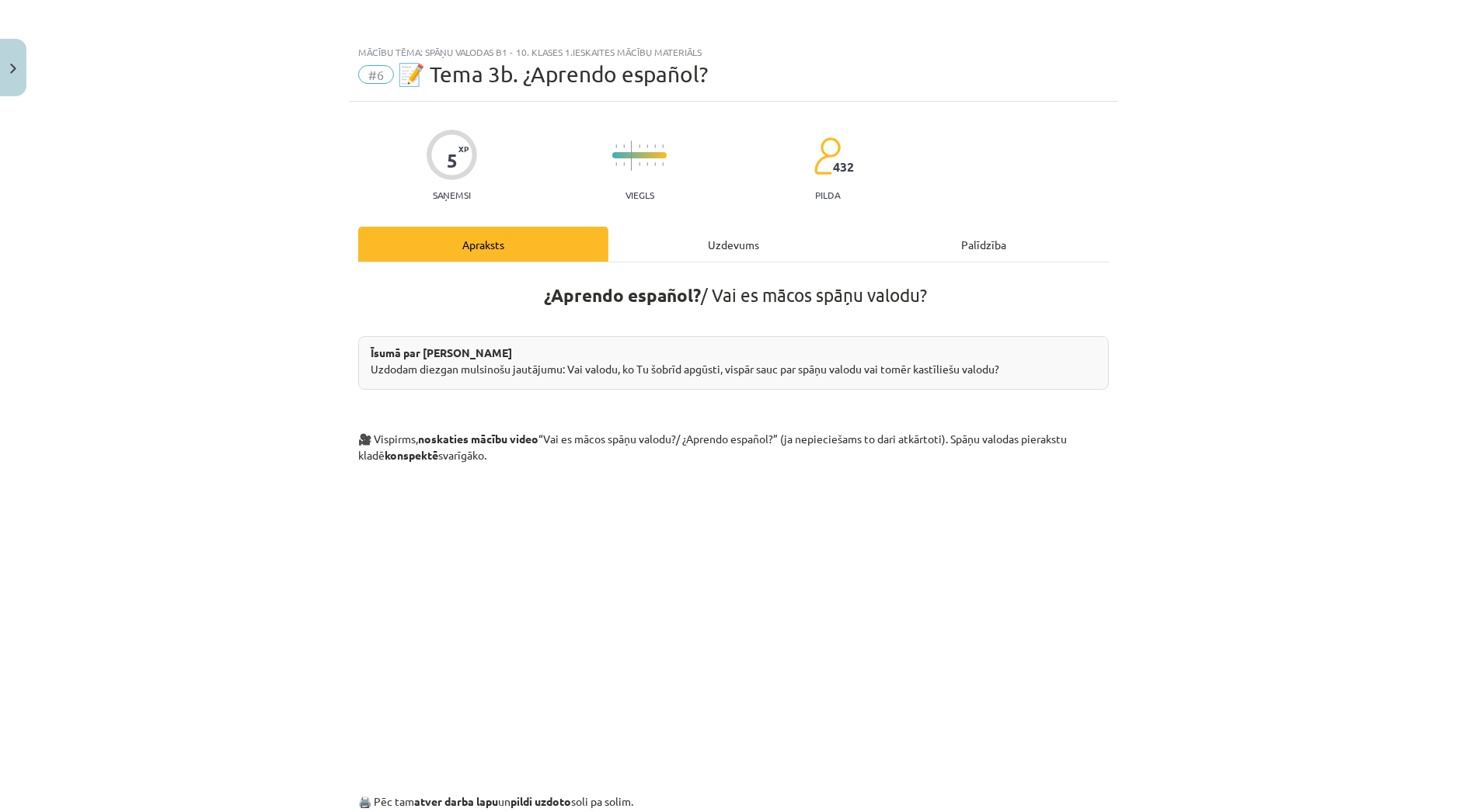
scroll to position [0, 0]
click at [758, 241] on div "Uzdevums" at bounding box center [733, 245] width 250 height 35
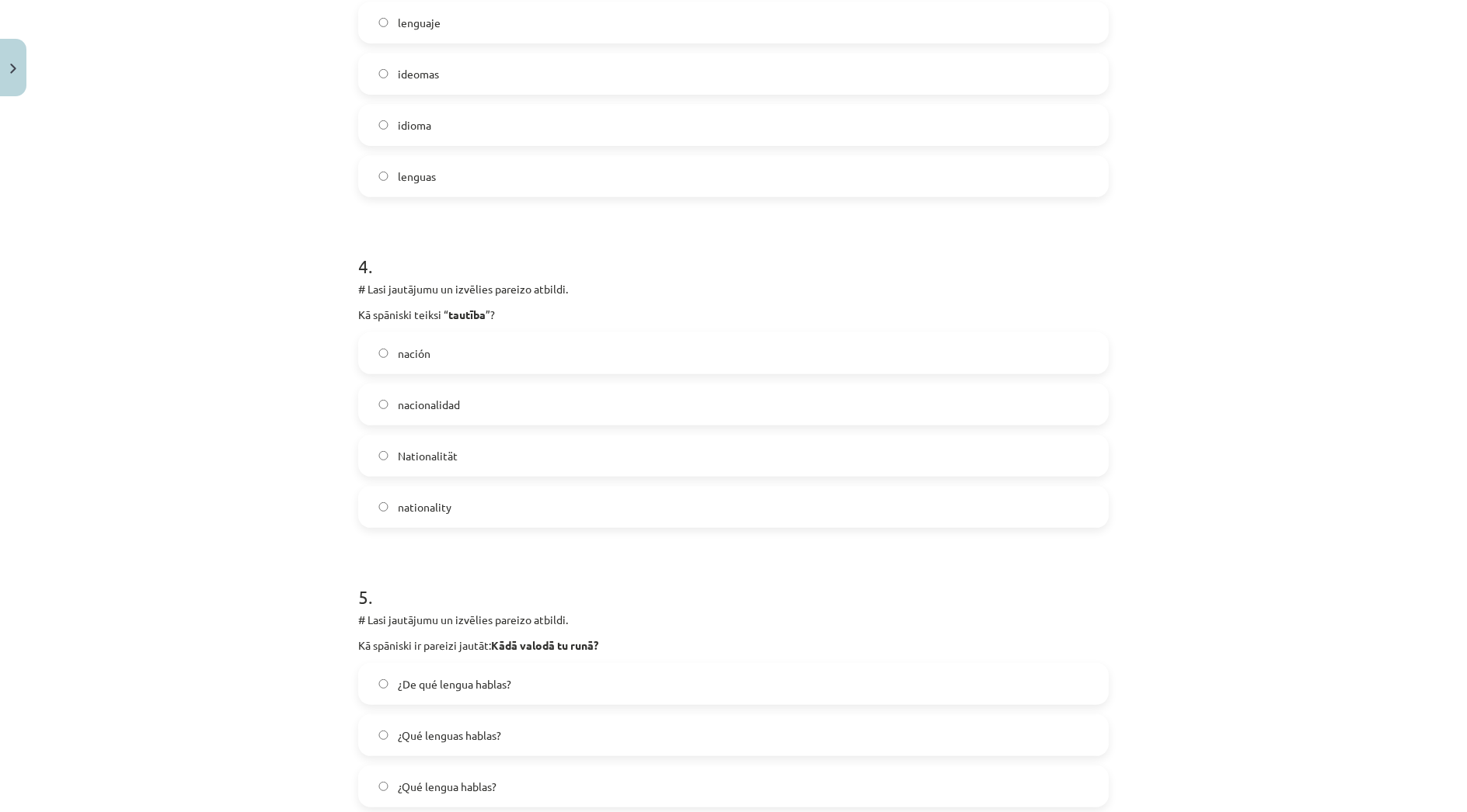
scroll to position [1299, 0]
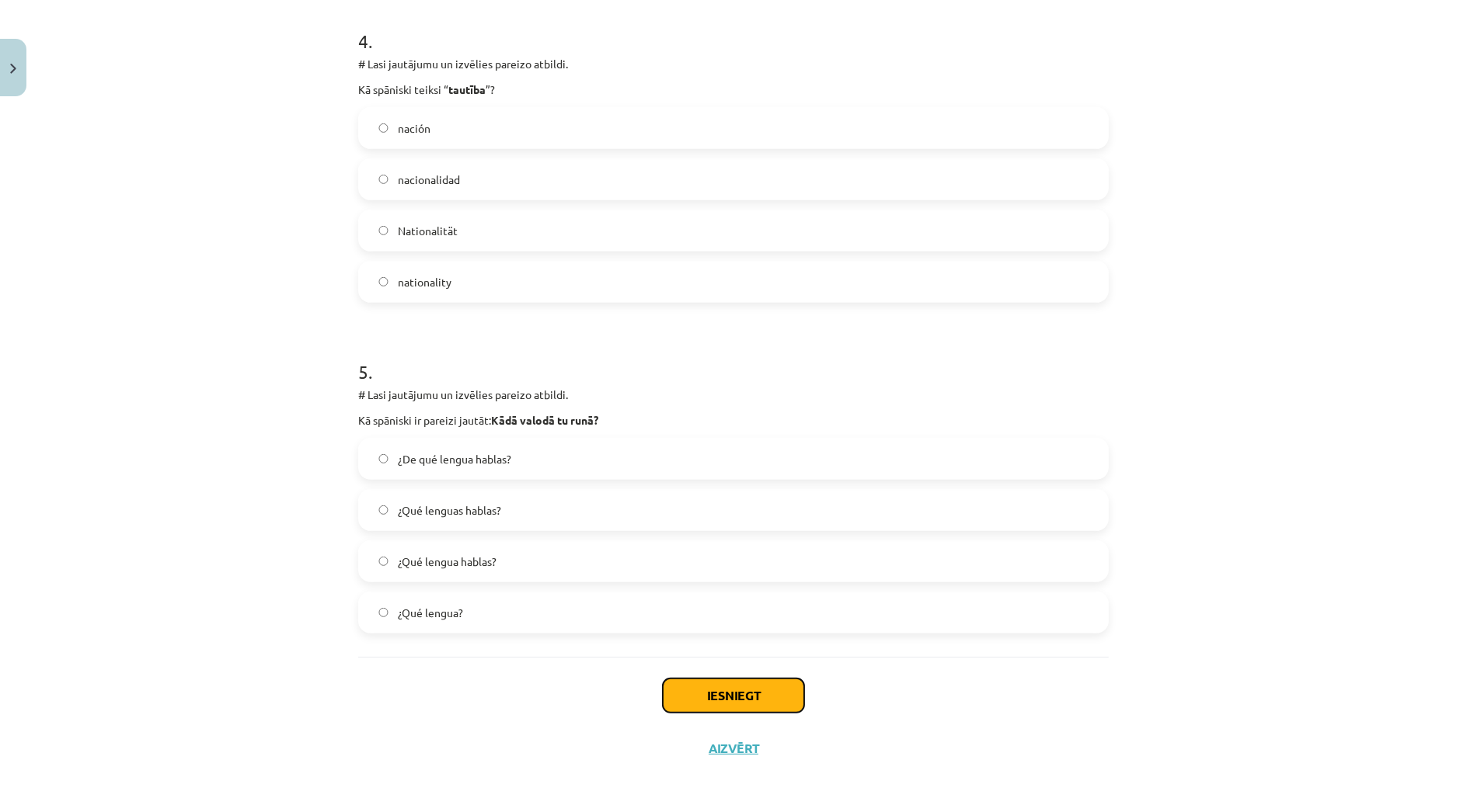
click at [733, 686] on button "Iesniegt" at bounding box center [733, 695] width 141 height 35
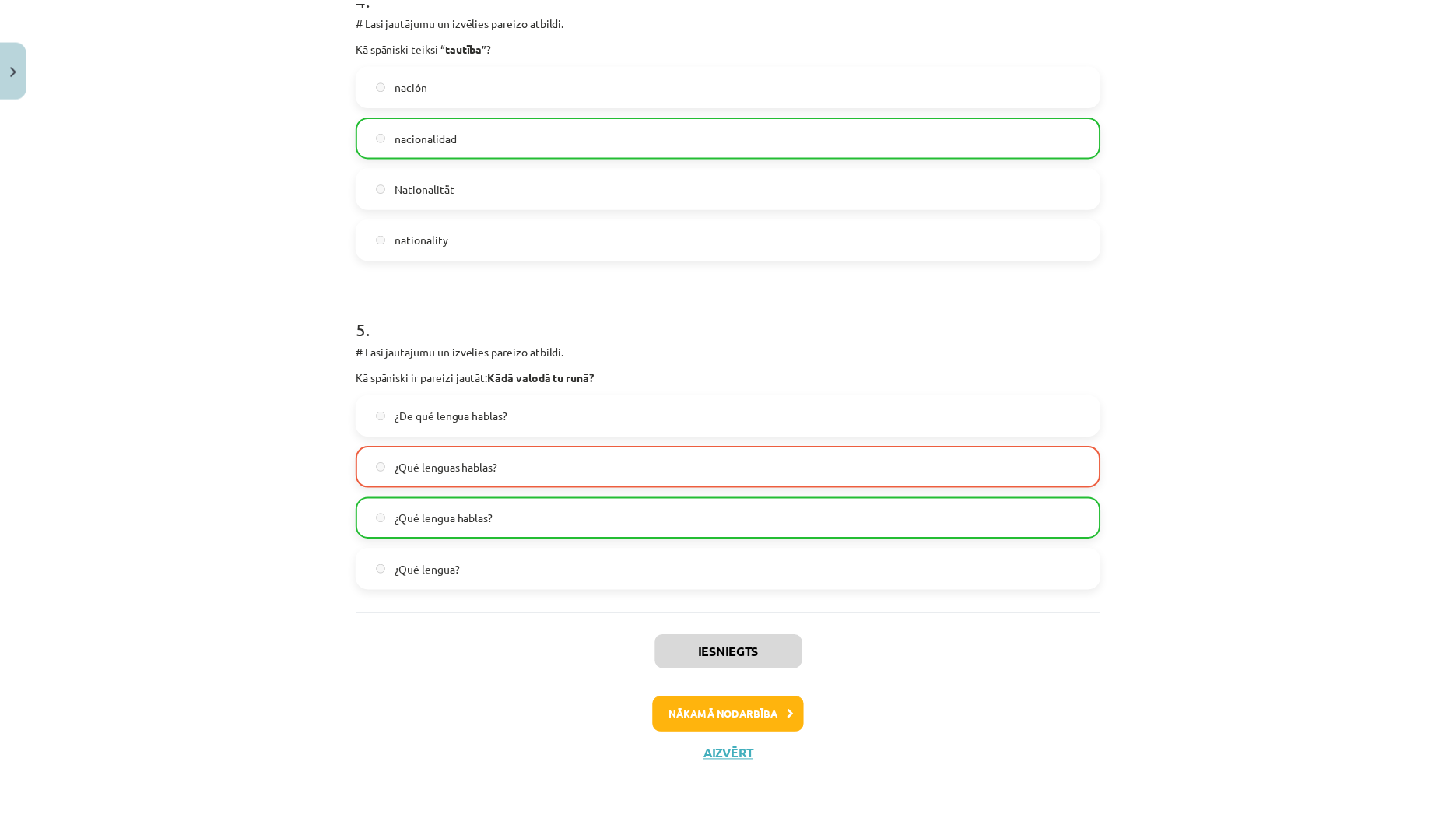
scroll to position [1350, 0]
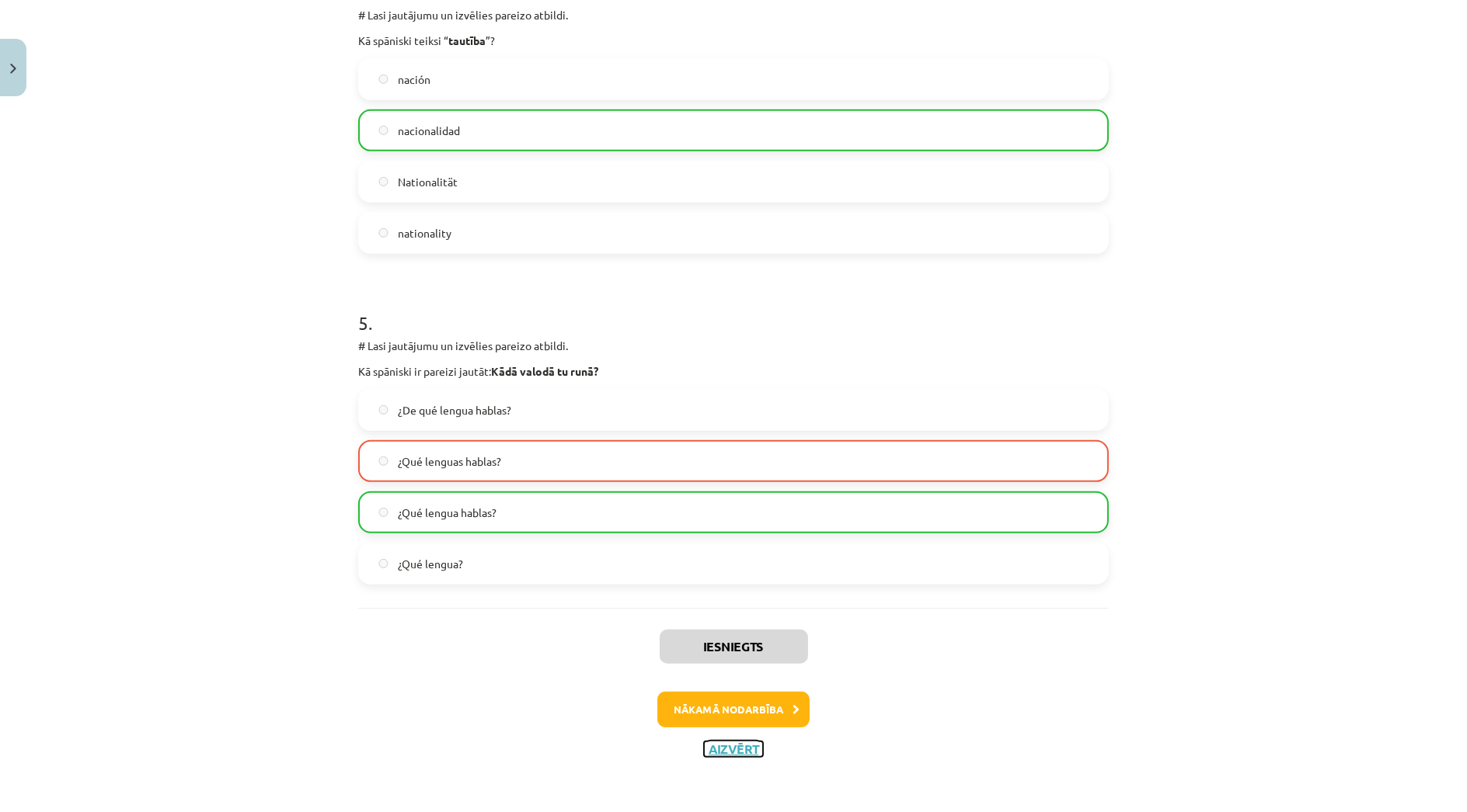
click at [749, 747] on button "Aizvērt" at bounding box center [733, 750] width 59 height 16
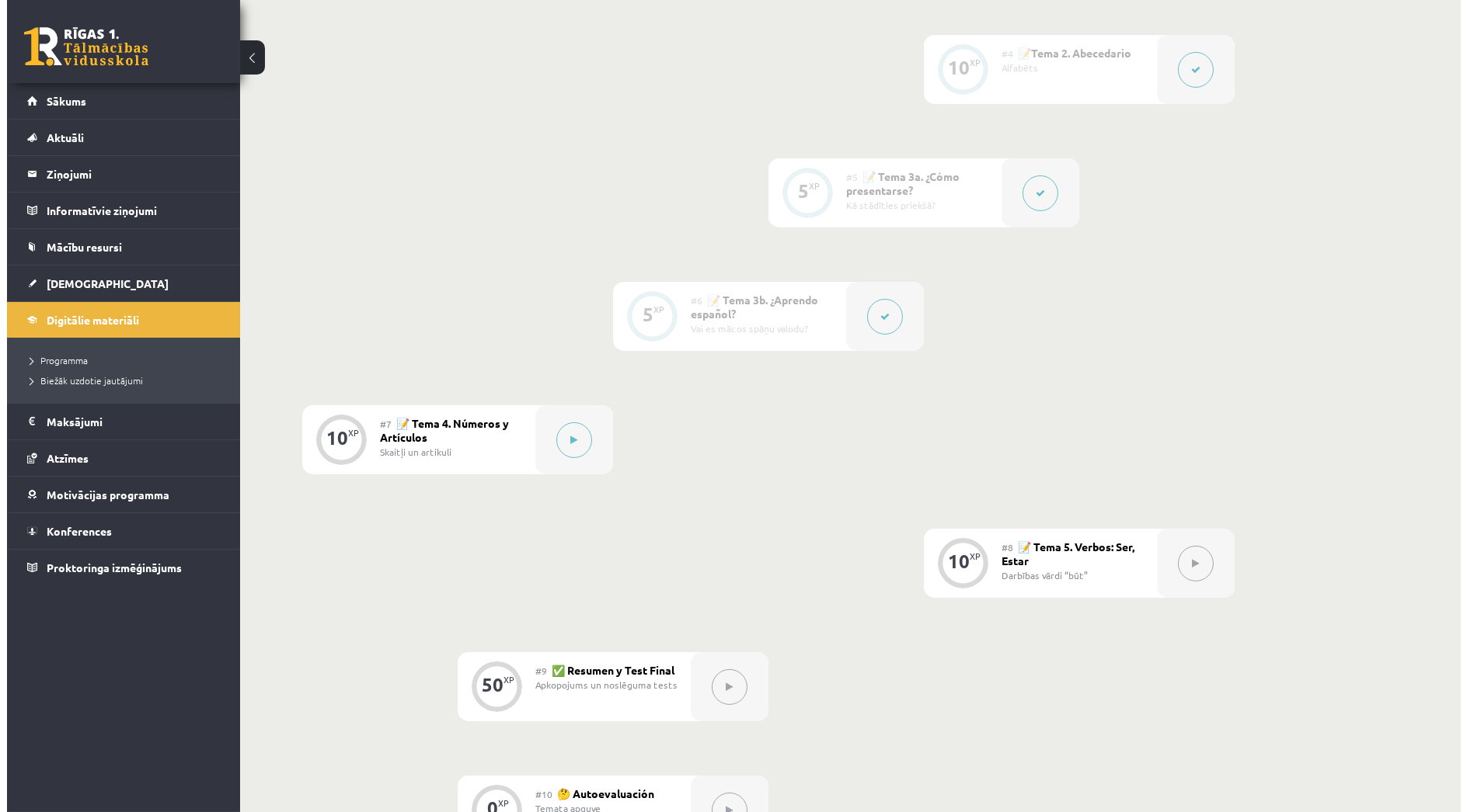
scroll to position [862, 0]
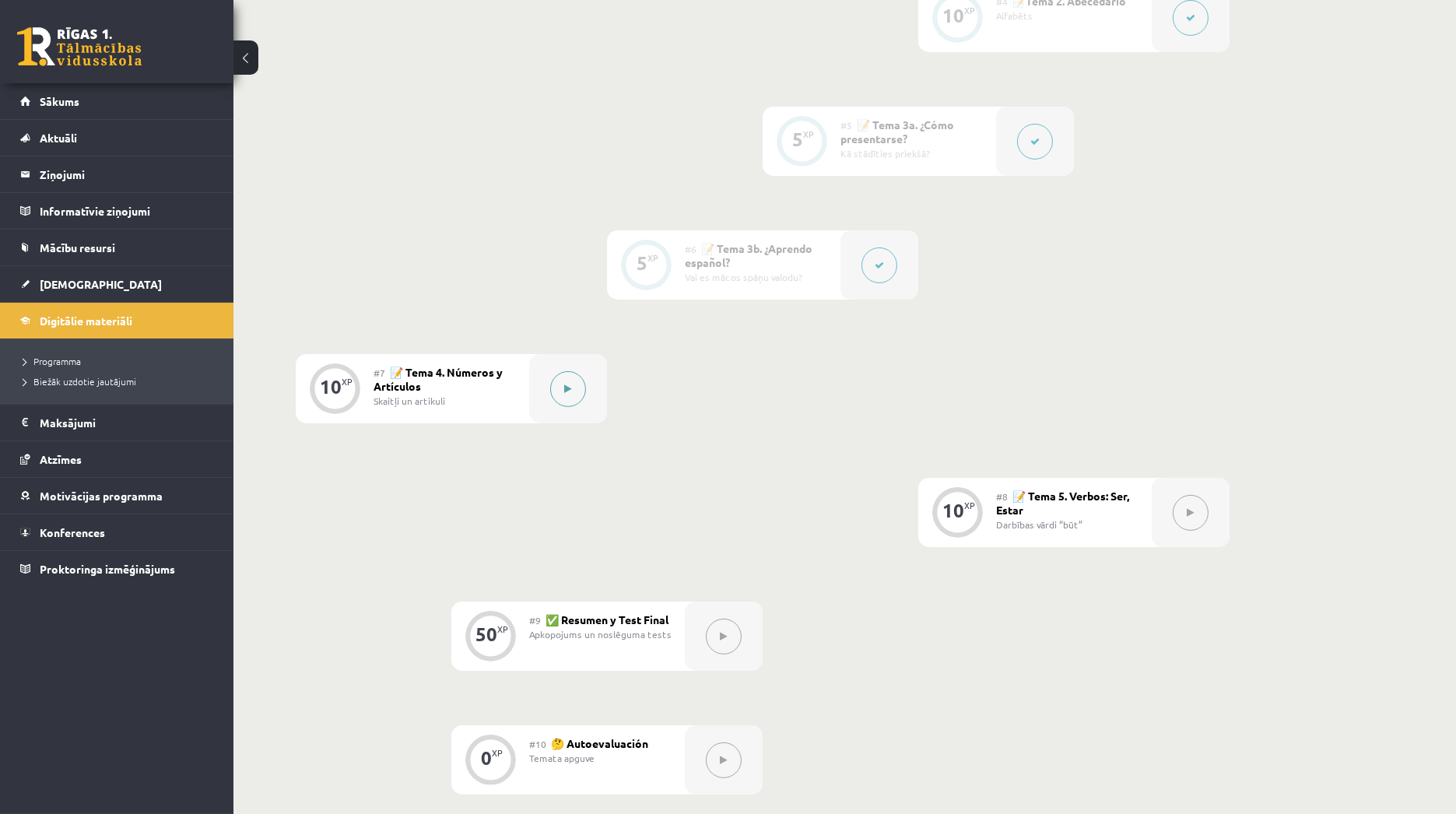
click at [560, 397] on button at bounding box center [568, 390] width 36 height 36
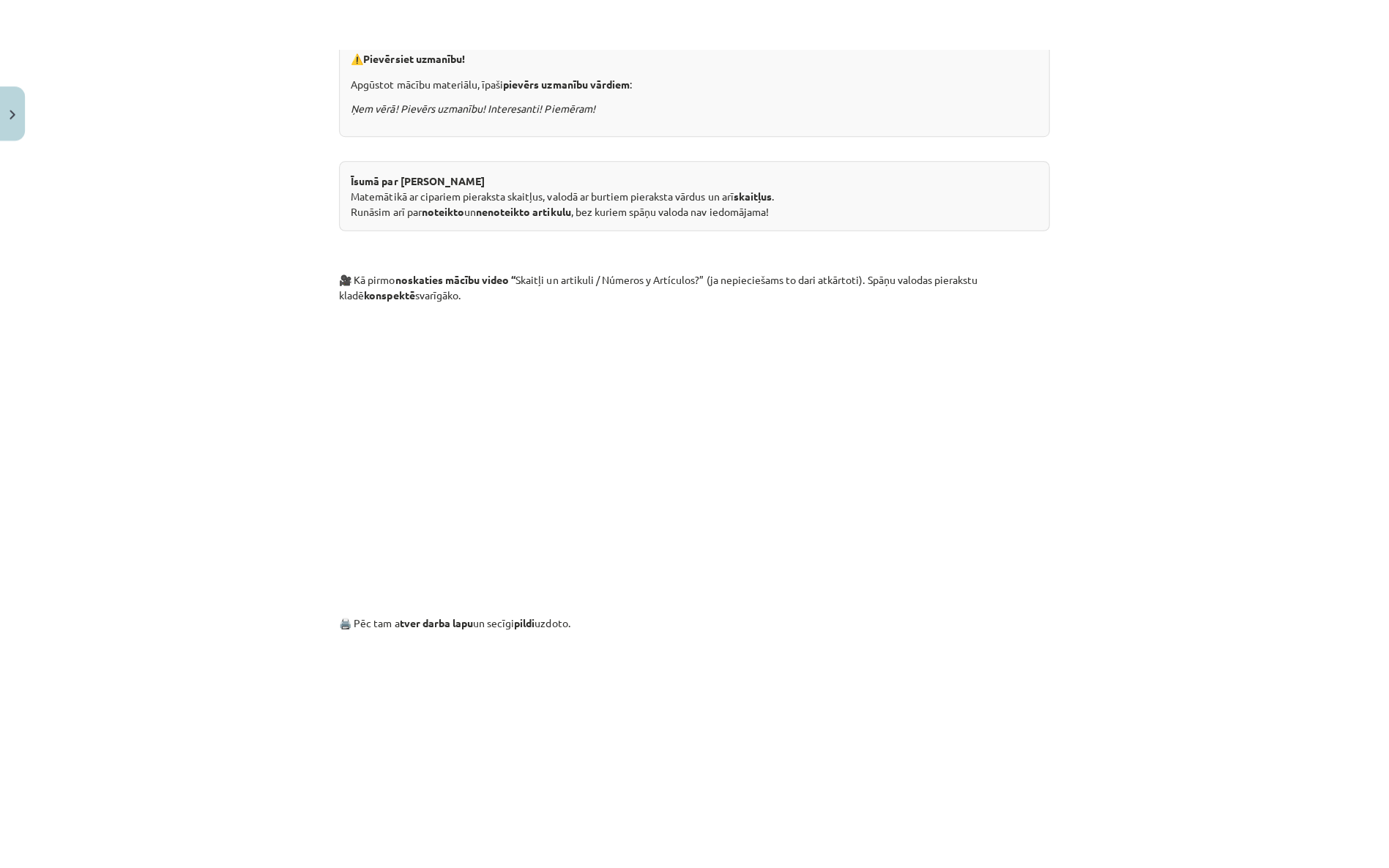
scroll to position [627, 0]
